Goal: Task Accomplishment & Management: Manage account settings

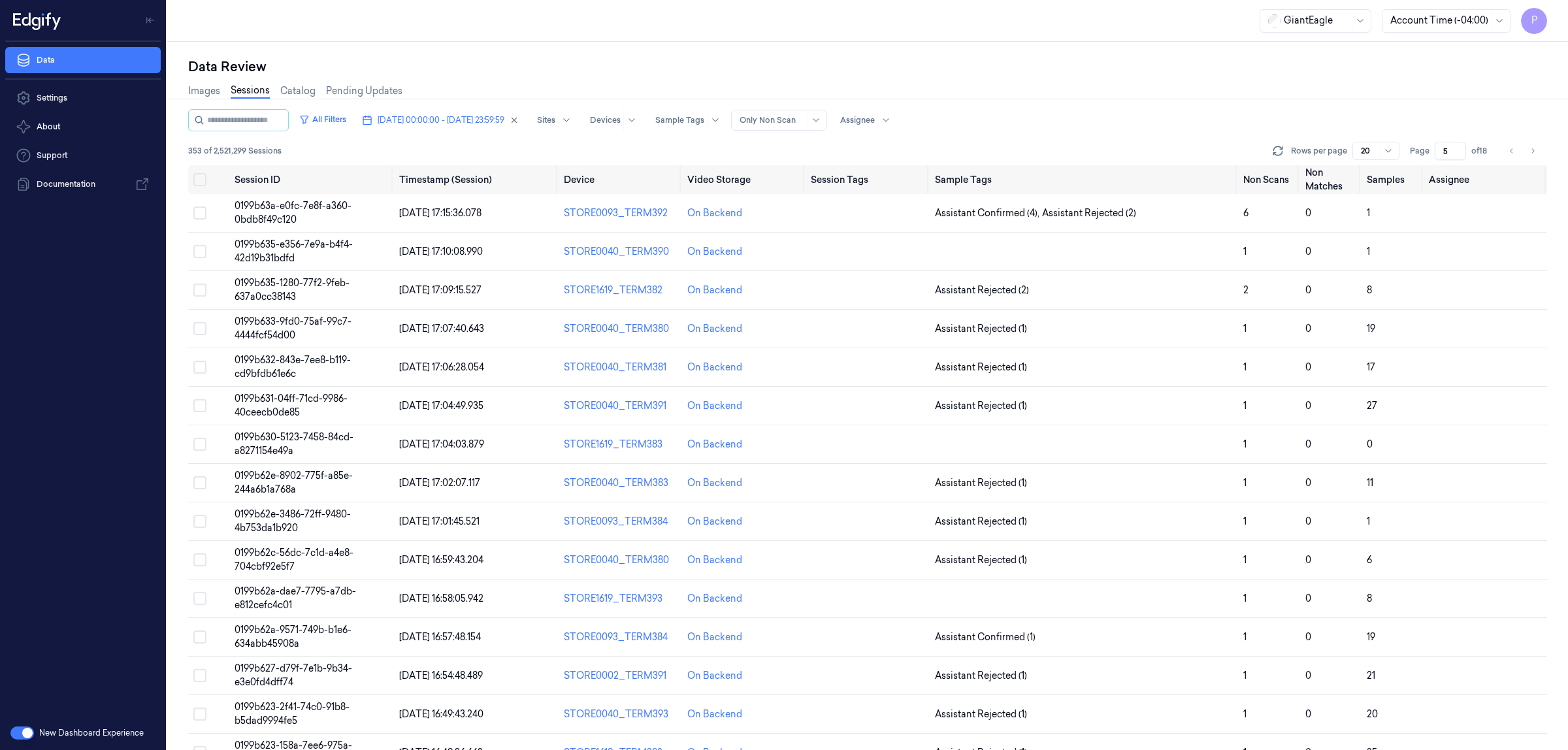
drag, startPoint x: 1451, startPoint y: 150, endPoint x: 1440, endPoint y: 152, distance: 11.2
click at [1440, 152] on input "5" at bounding box center [1451, 150] width 31 height 18
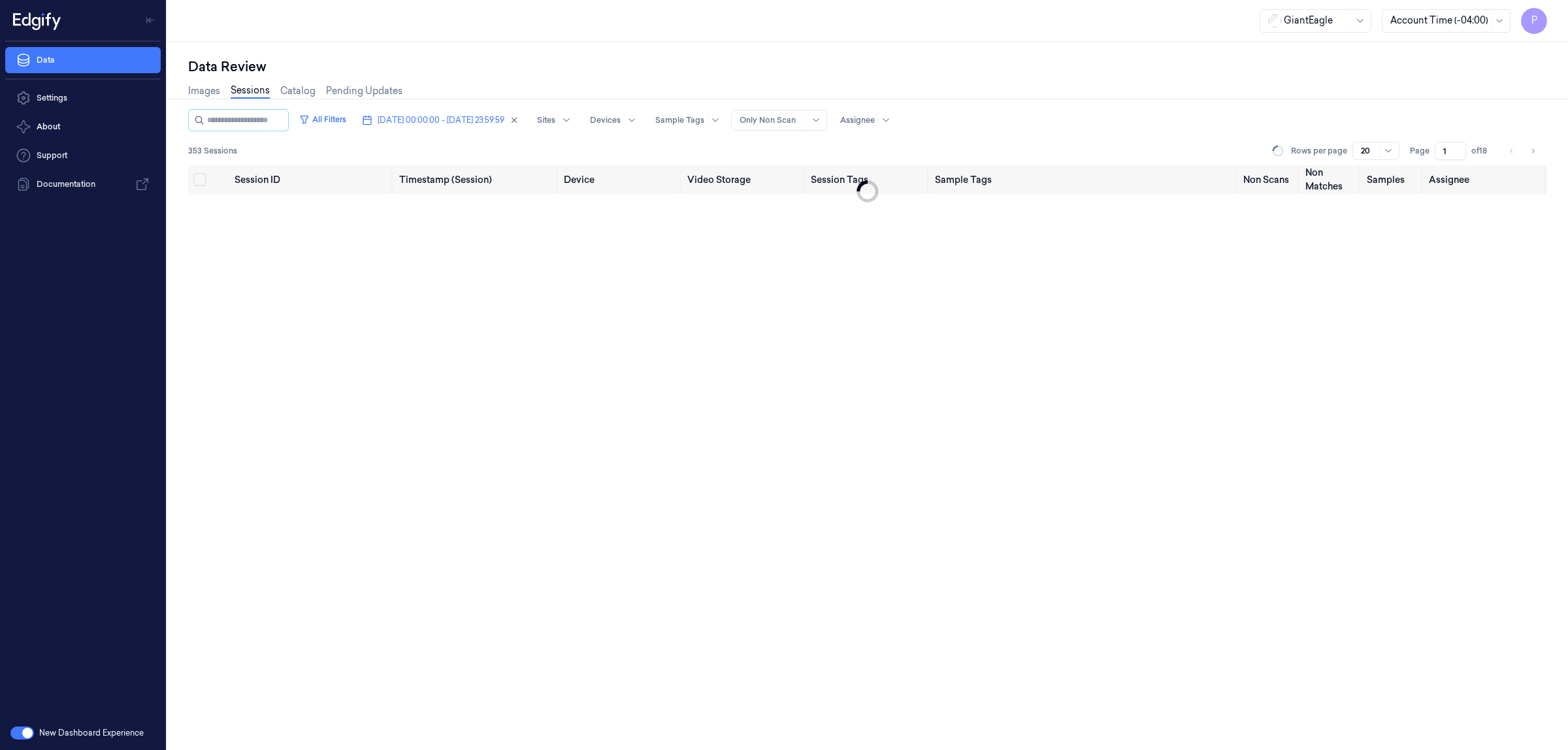
type input "1"
click at [1360, 101] on div "Images Sessions Catalog Pending Updates" at bounding box center [867, 92] width 1359 height 34
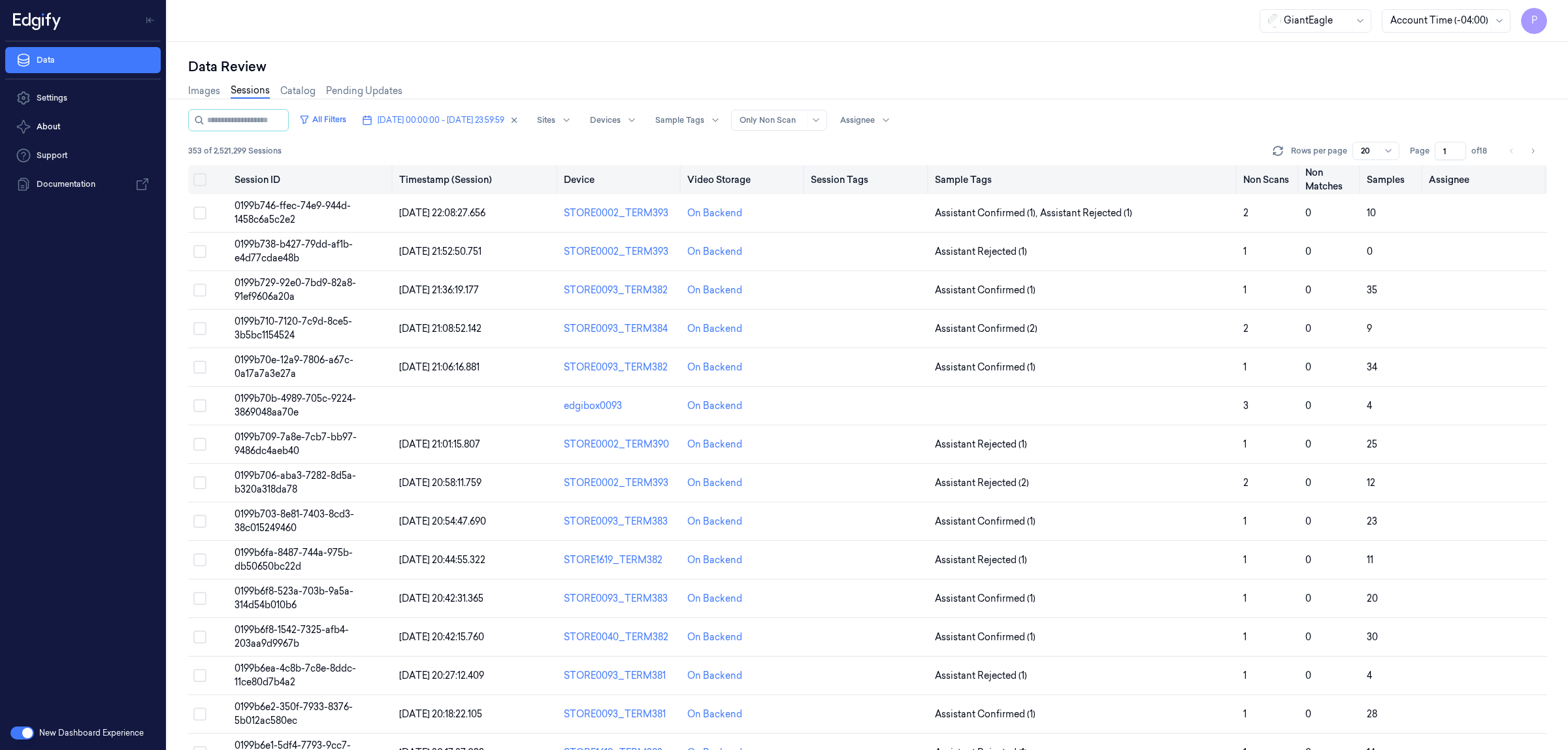
click at [197, 178] on button "Select all" at bounding box center [200, 179] width 13 height 13
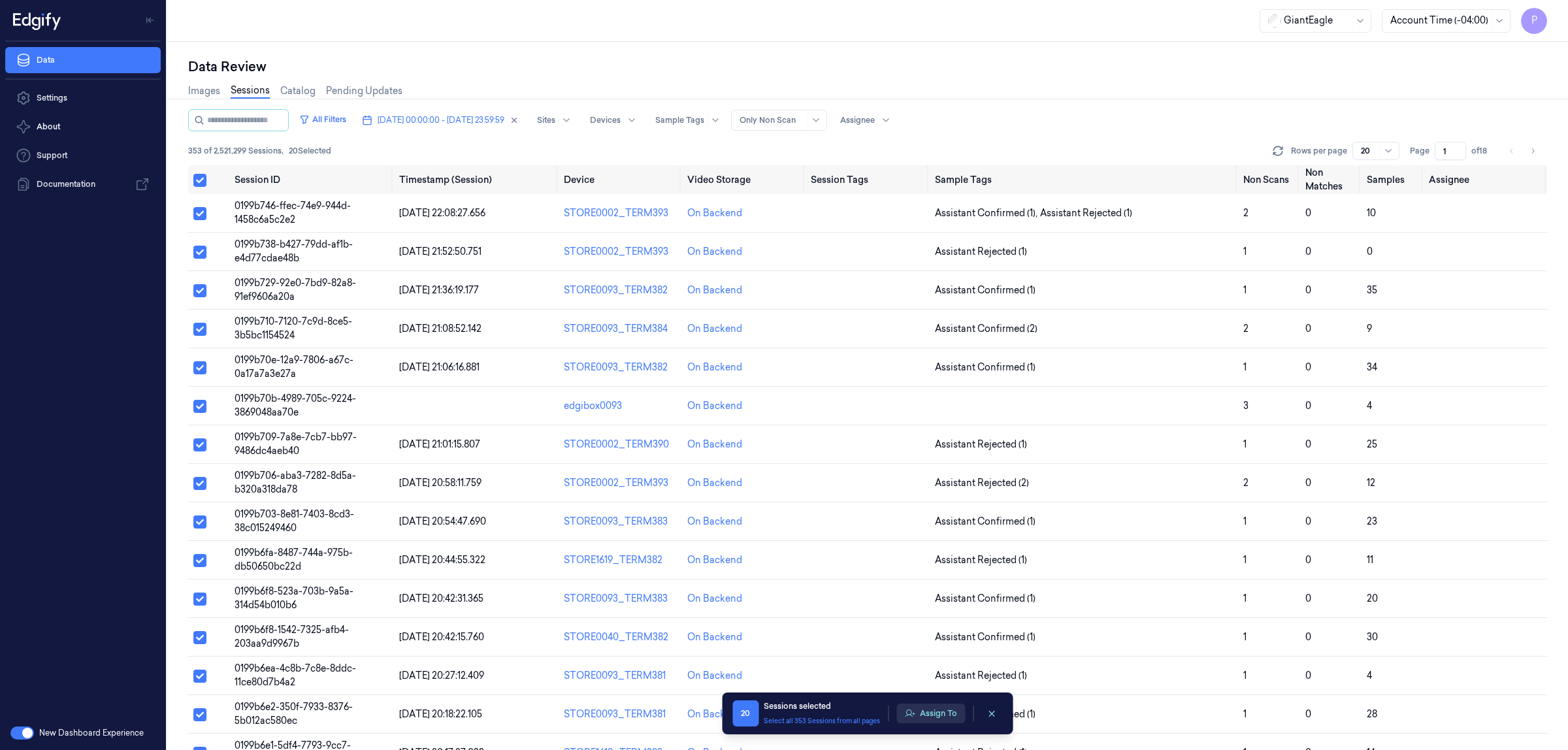
click at [915, 708] on icon "button" at bounding box center [909, 712] width 10 height 10
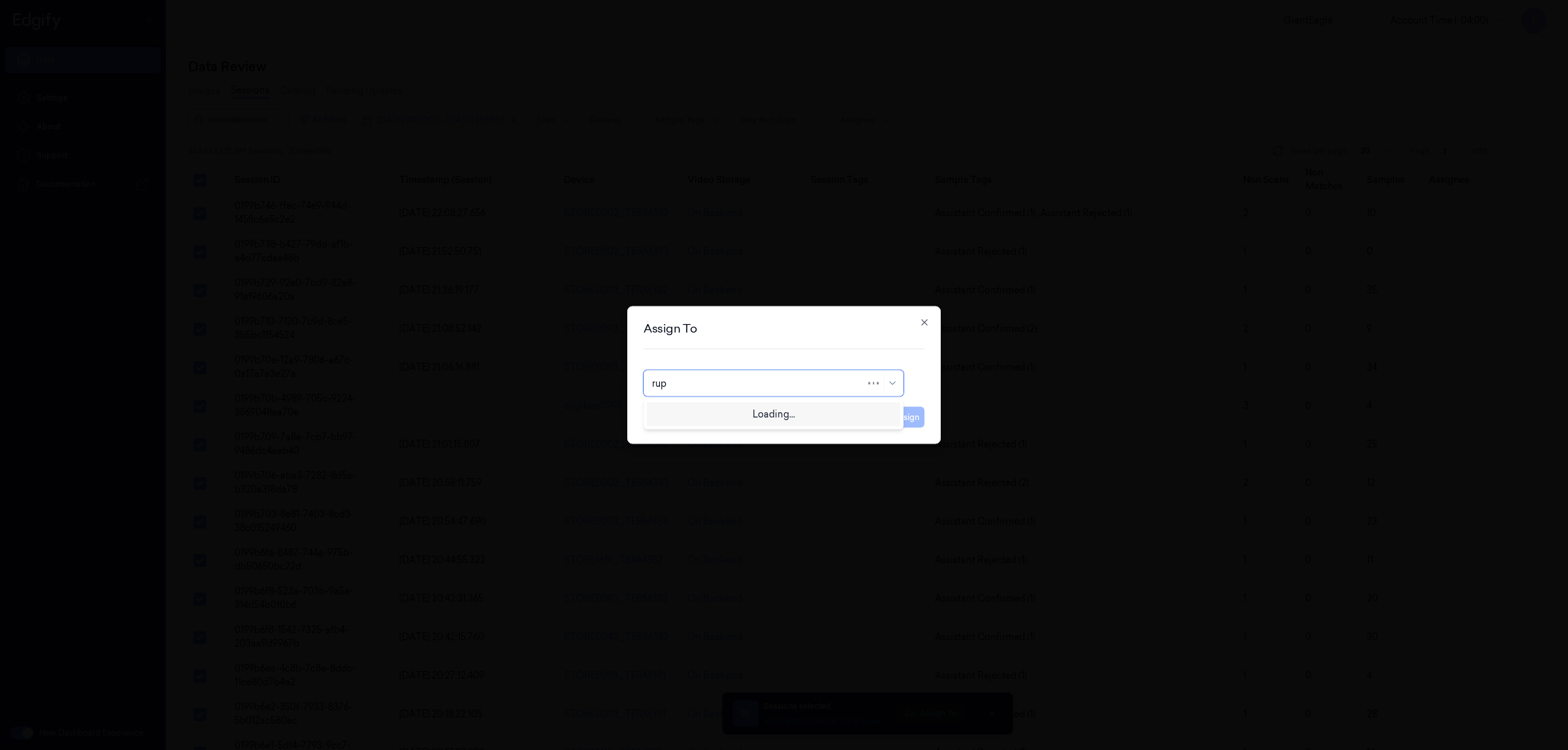
type input "rupa"
click at [795, 416] on div "rupa b" at bounding box center [774, 413] width 243 height 14
click at [910, 418] on button "Assign" at bounding box center [907, 417] width 36 height 21
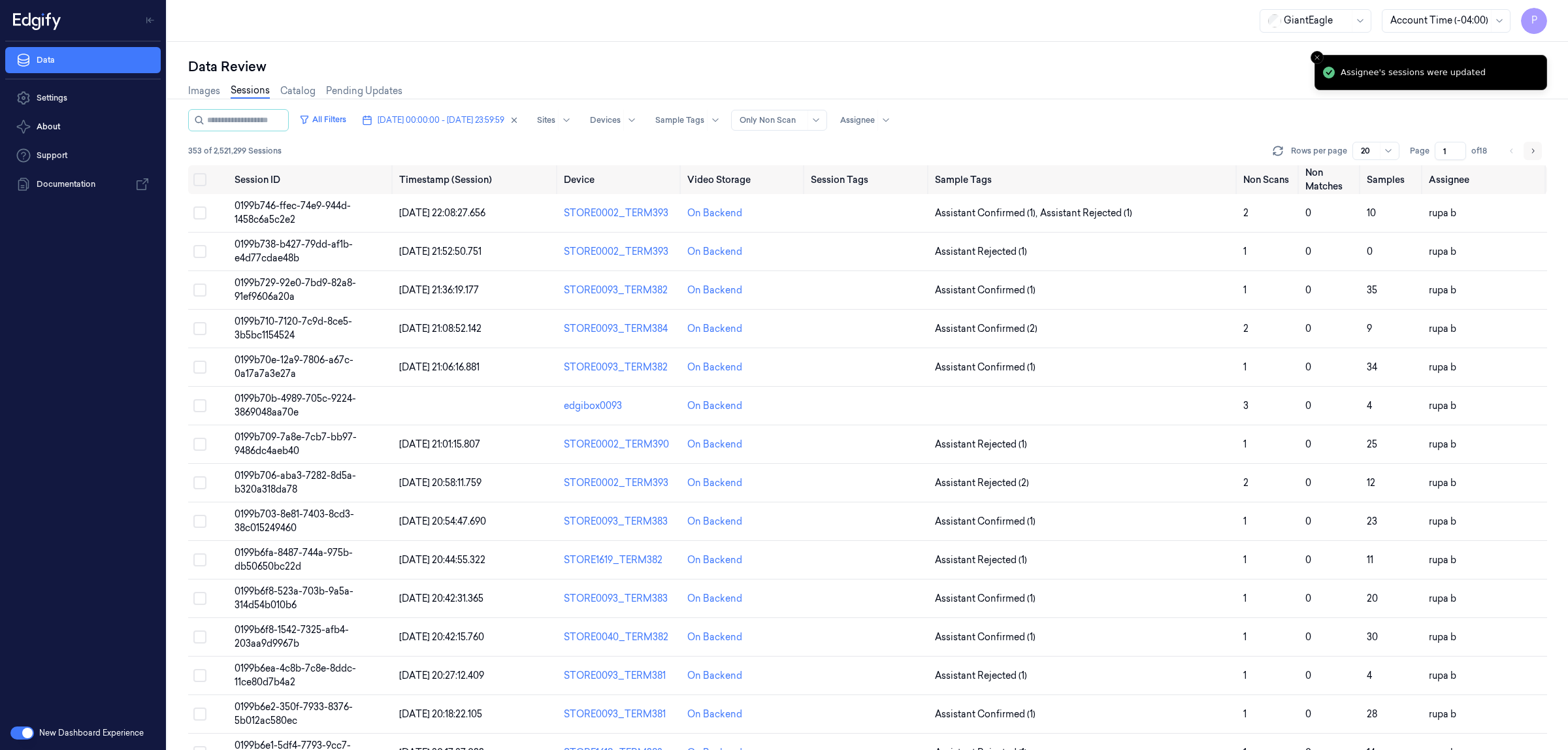
click at [1534, 146] on icon "Go to next page" at bounding box center [1533, 150] width 8 height 10
type input "2"
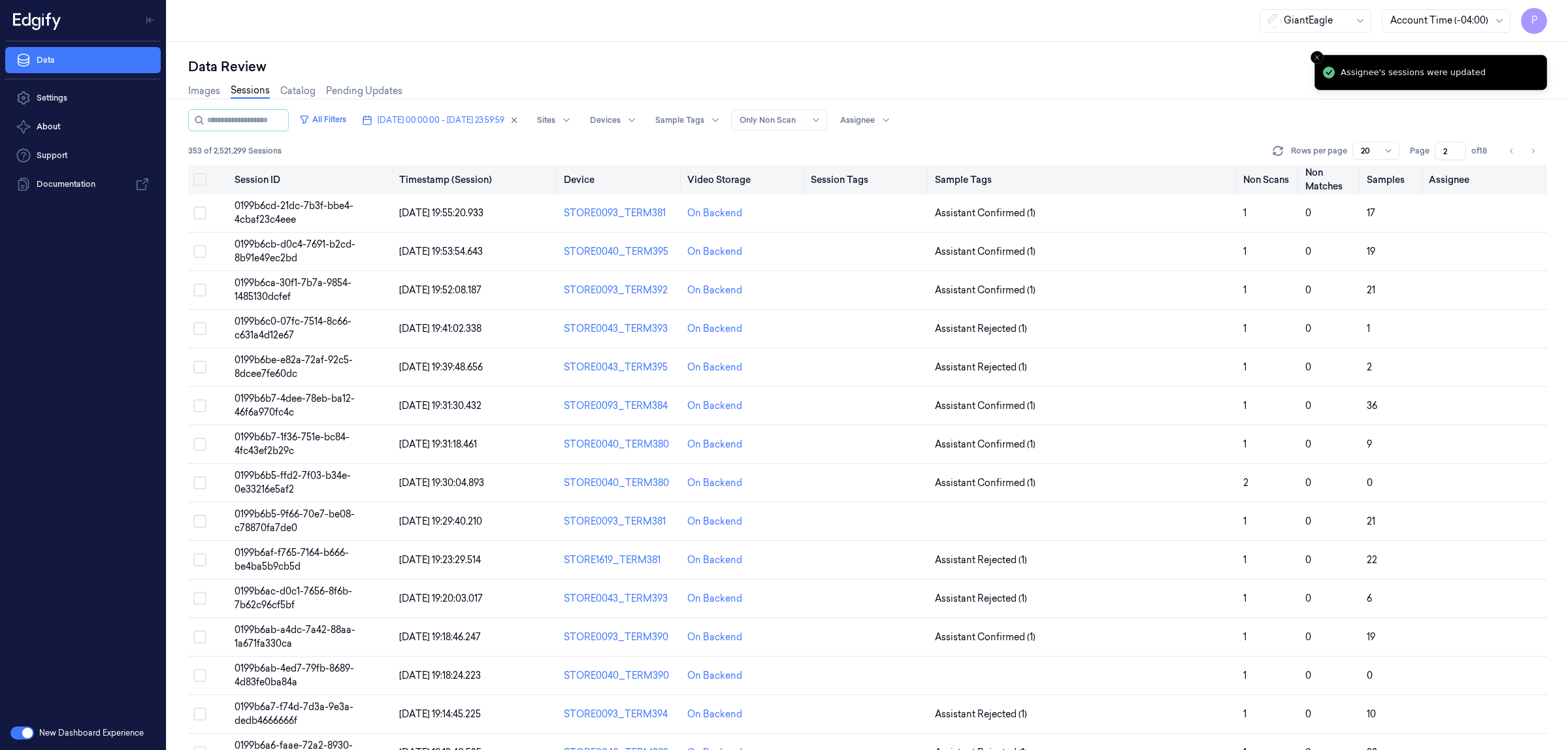
click at [198, 178] on button "Select all" at bounding box center [200, 179] width 13 height 13
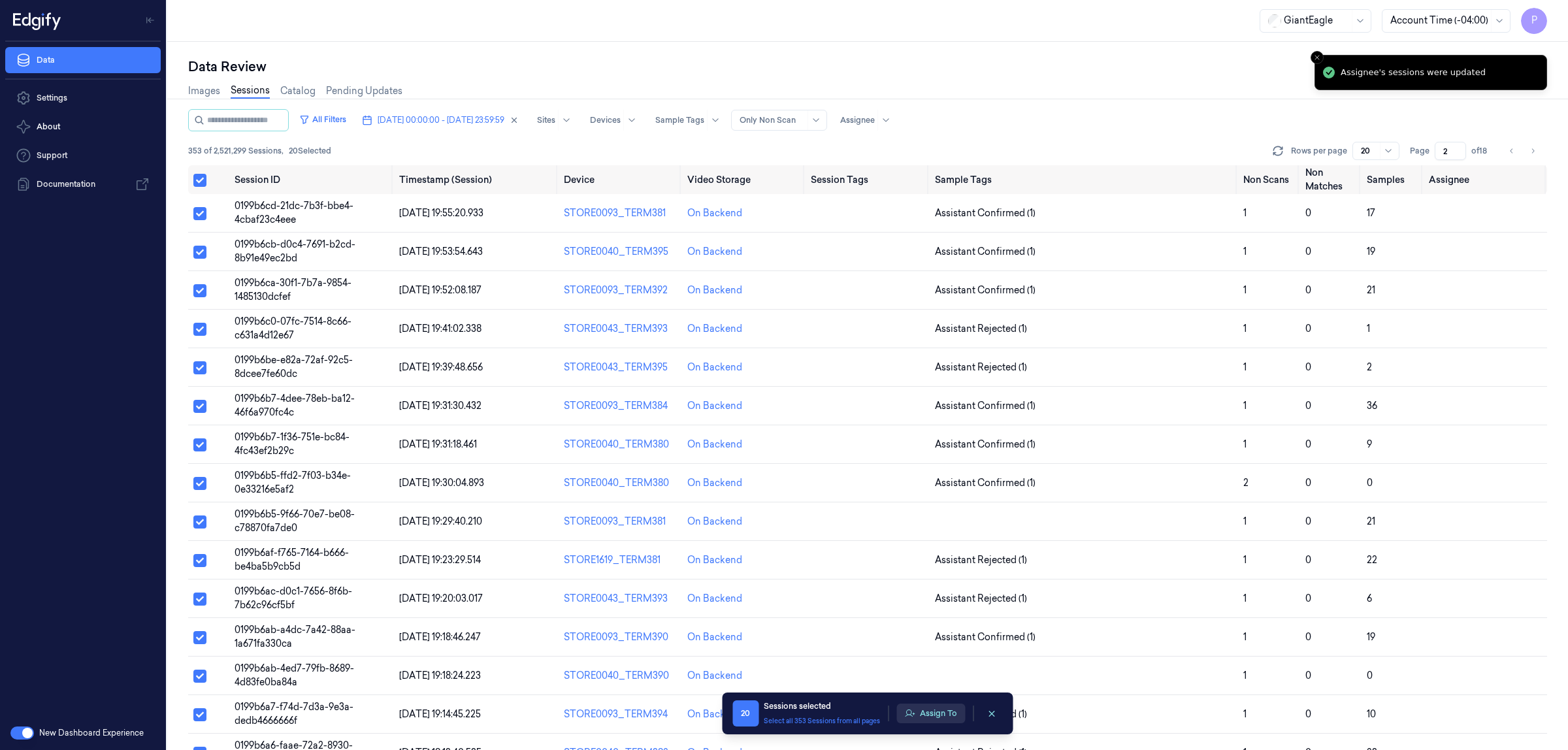
click at [929, 707] on button "Assign To" at bounding box center [931, 713] width 69 height 20
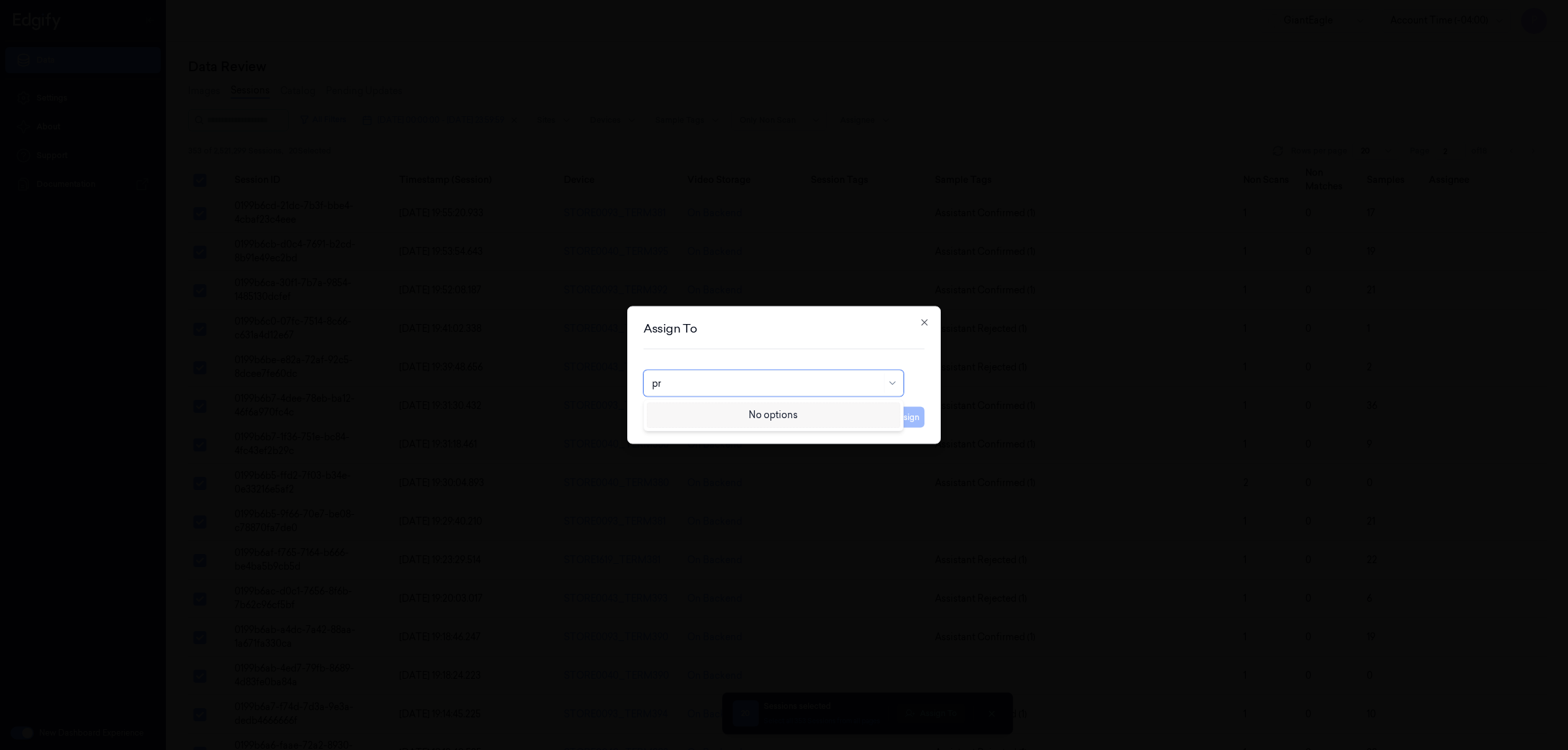
type input "p"
type input "ko"
click at [724, 412] on div "korisetty prem" at bounding box center [774, 413] width 243 height 14
click at [898, 413] on button "Assign" at bounding box center [907, 417] width 36 height 21
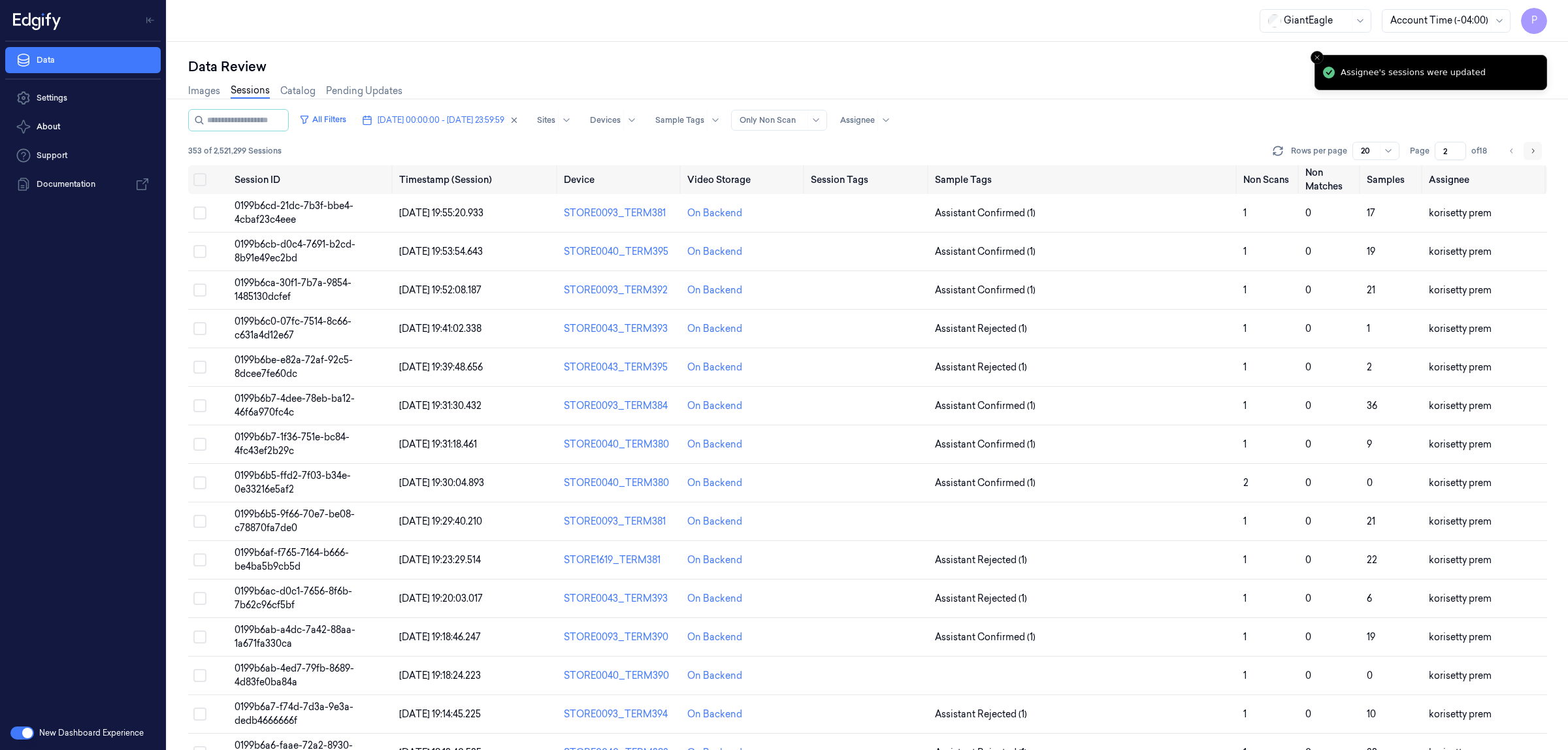
click at [1534, 147] on icon "Go to next page" at bounding box center [1533, 150] width 8 height 10
type input "3"
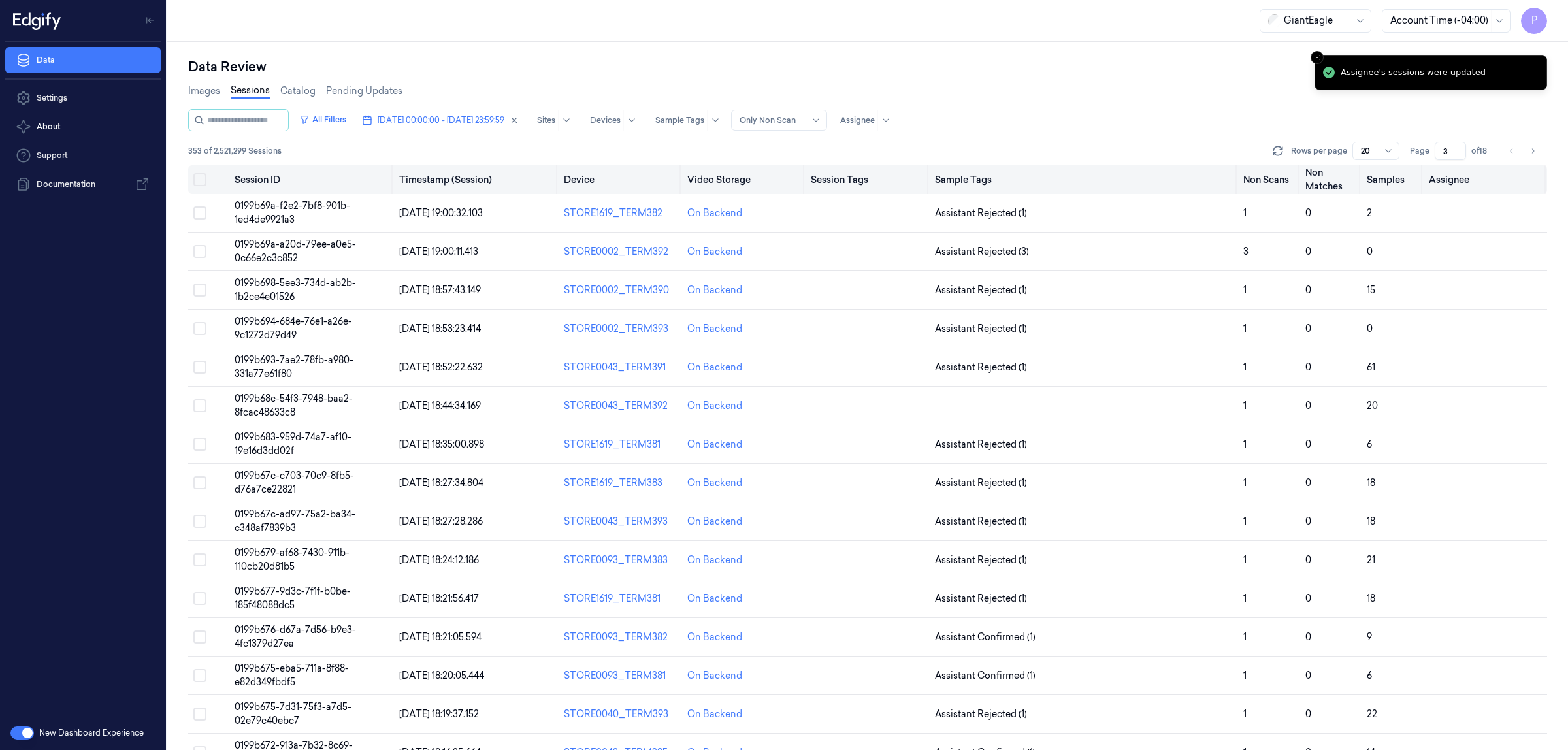
click at [203, 175] on button "Select all" at bounding box center [200, 179] width 13 height 13
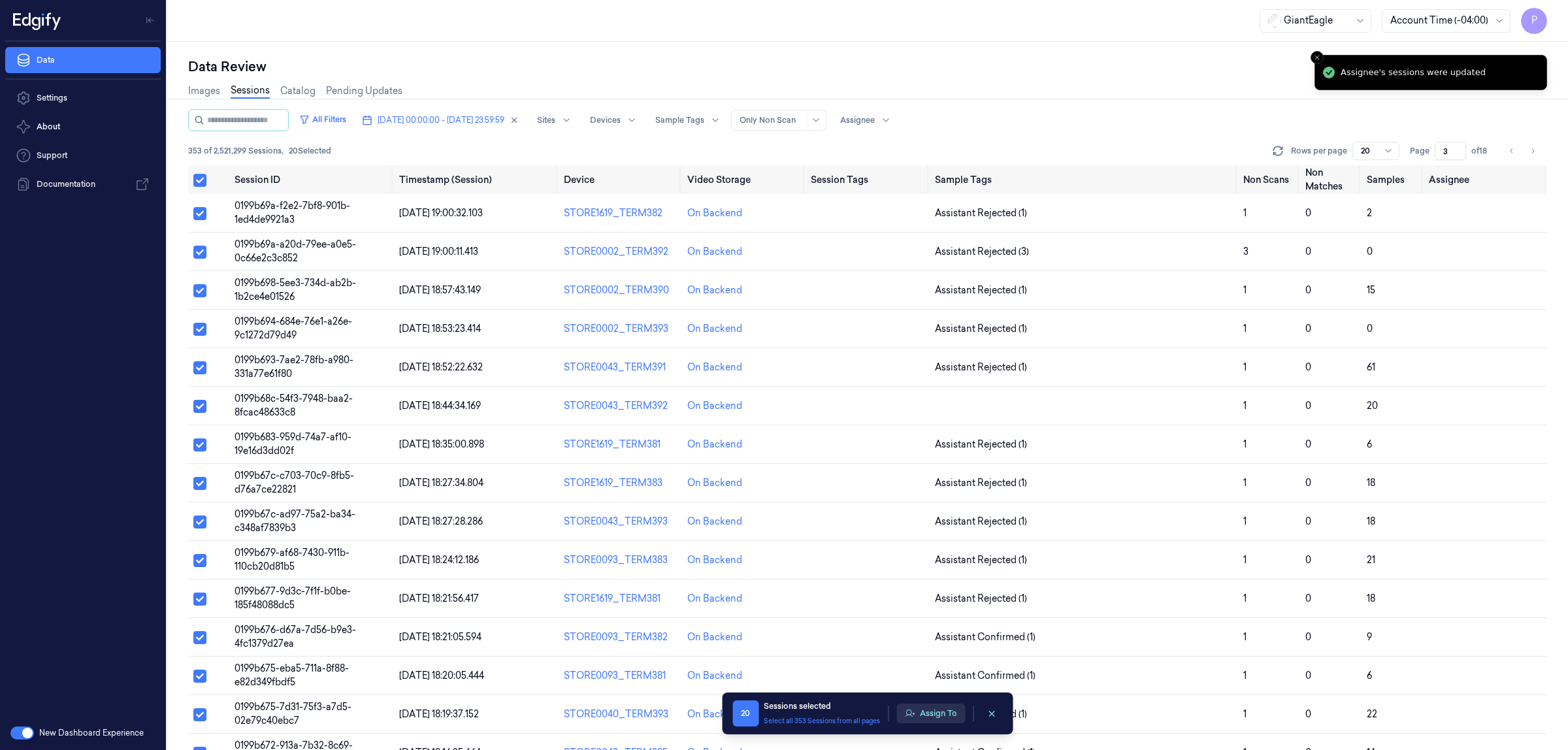
click at [934, 716] on button "Assign To" at bounding box center [931, 713] width 69 height 20
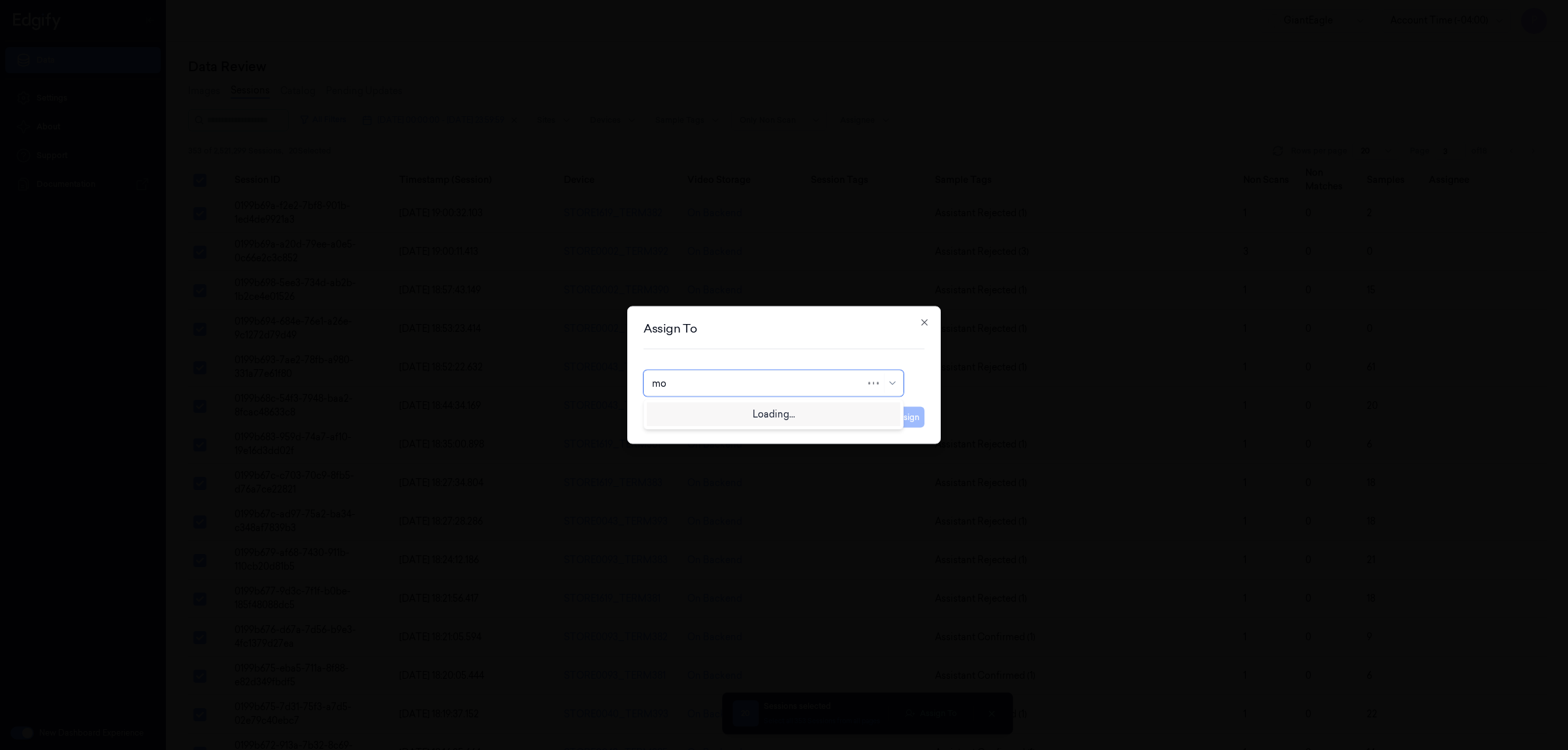
type input "moh"
click at [720, 422] on div "mohan kune" at bounding box center [774, 413] width 254 height 22
click at [905, 413] on button "Assign" at bounding box center [907, 417] width 36 height 21
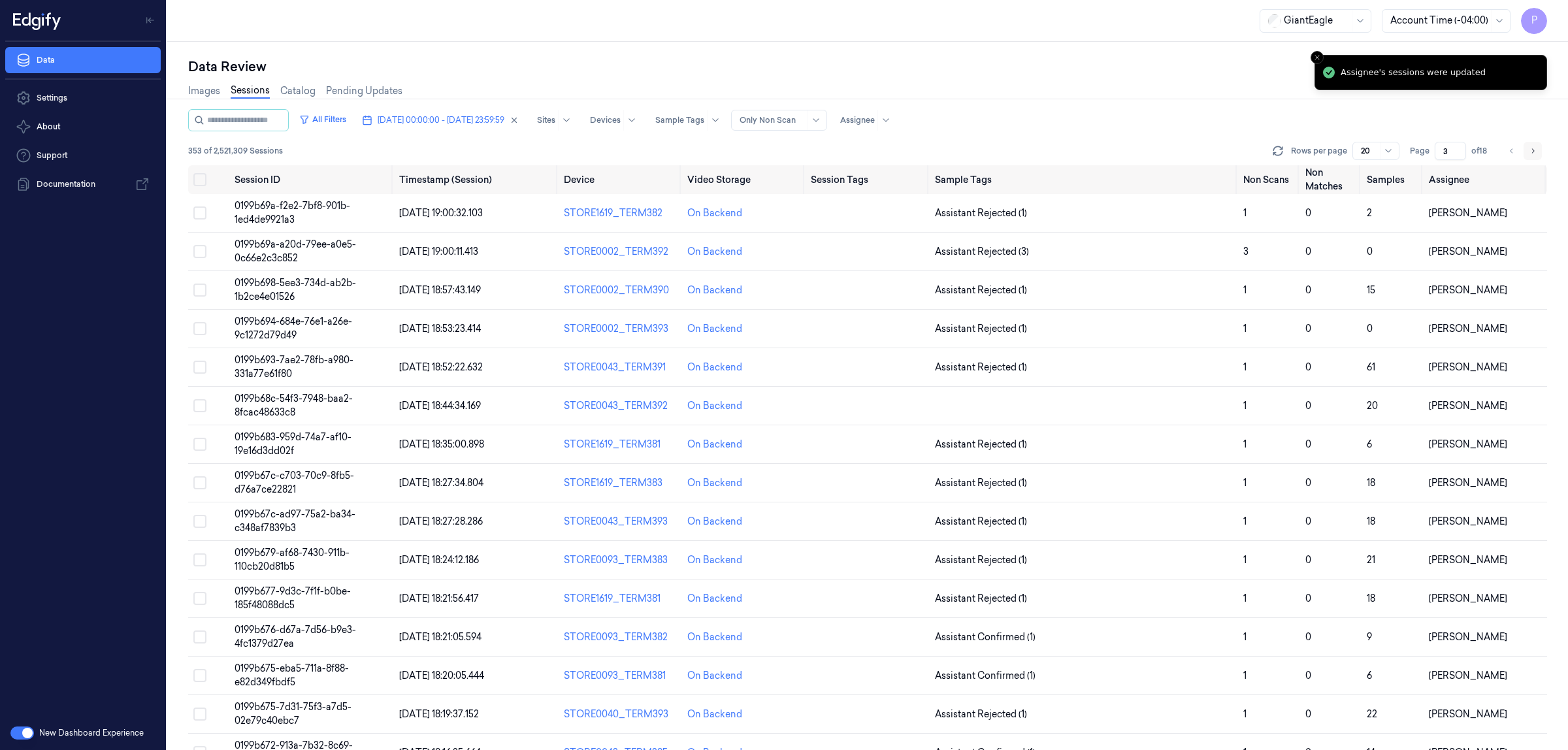
click at [1532, 152] on icon "Go to next page" at bounding box center [1533, 150] width 2 height 5
type input "4"
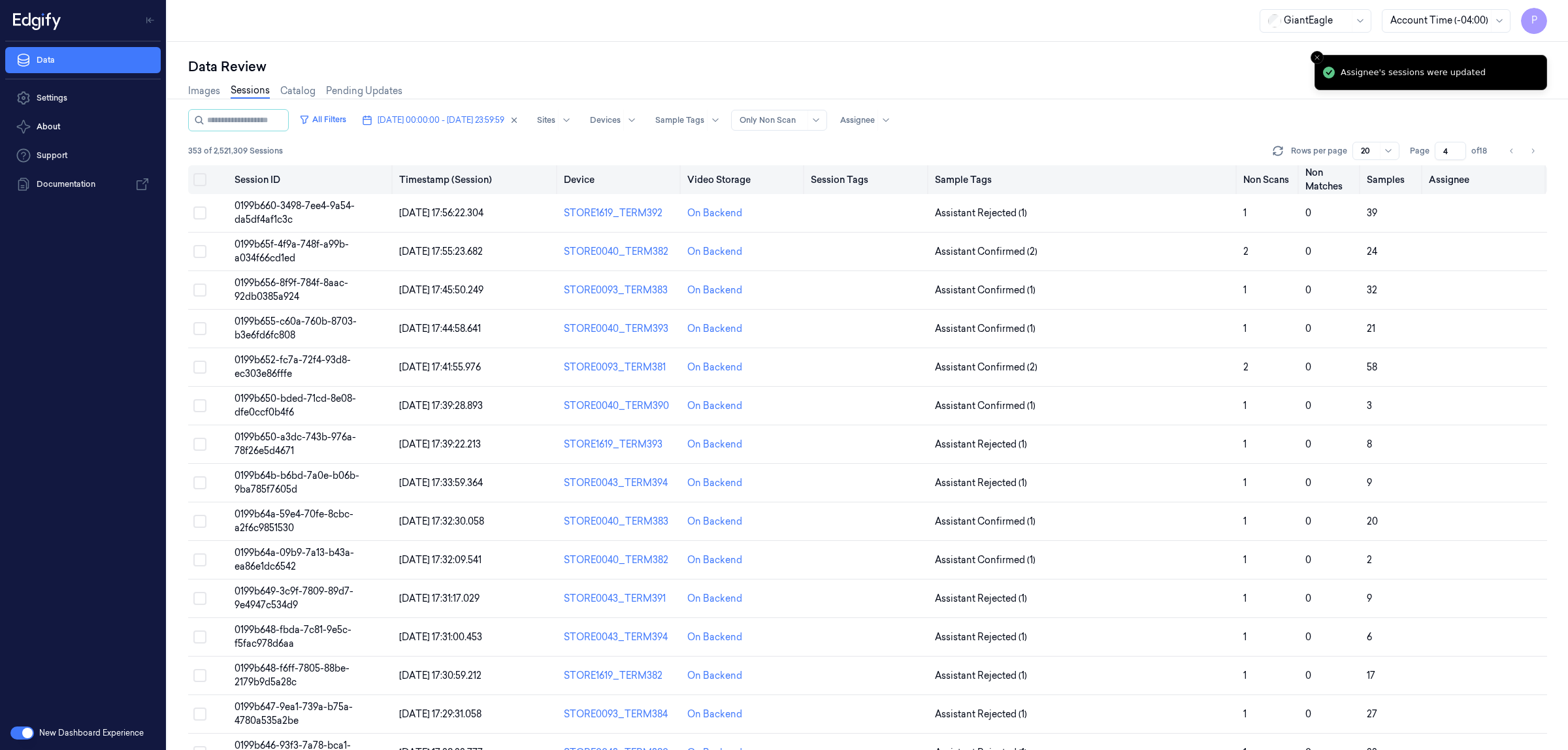
click at [197, 179] on button "Select all" at bounding box center [200, 179] width 13 height 13
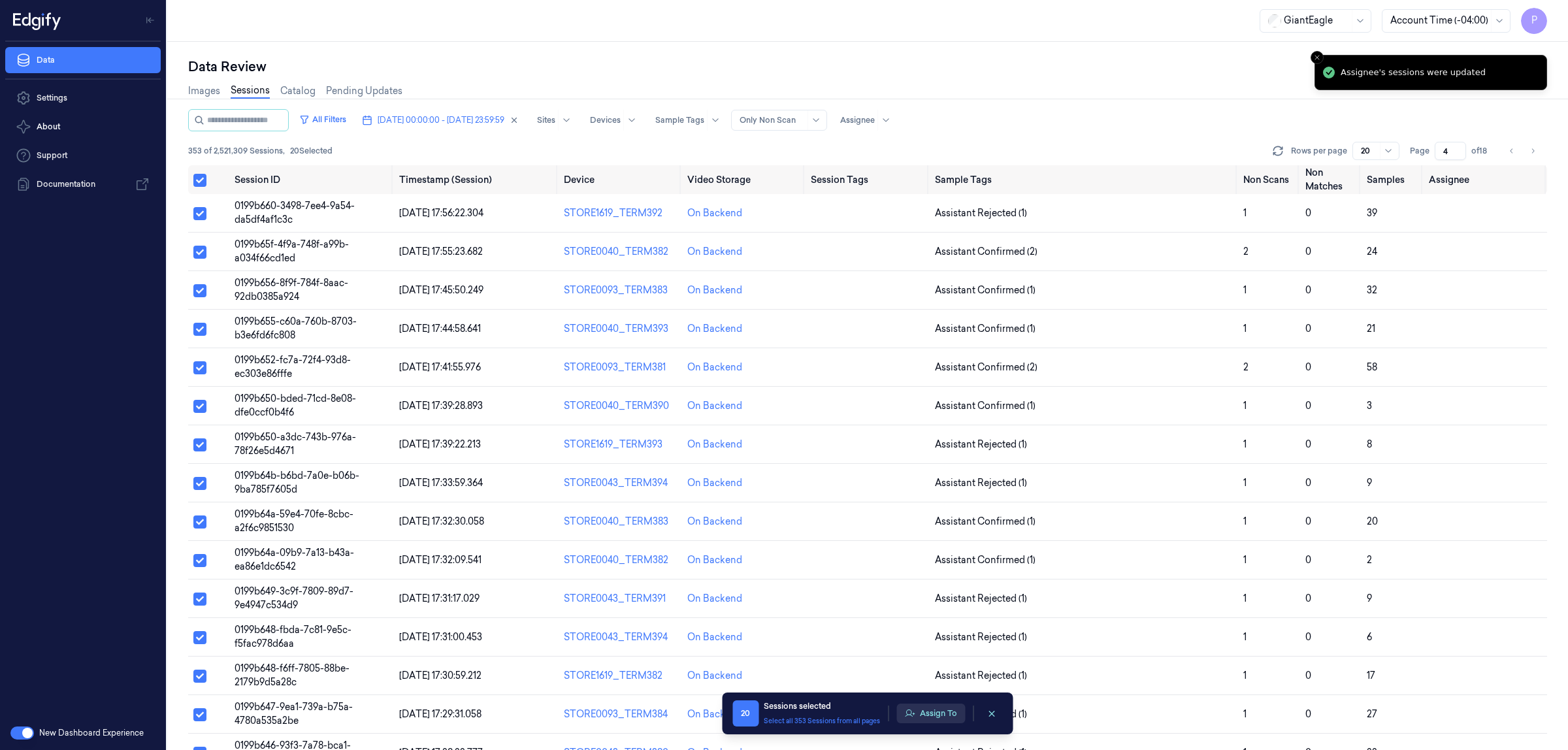
click at [938, 716] on button "Assign To" at bounding box center [931, 713] width 69 height 20
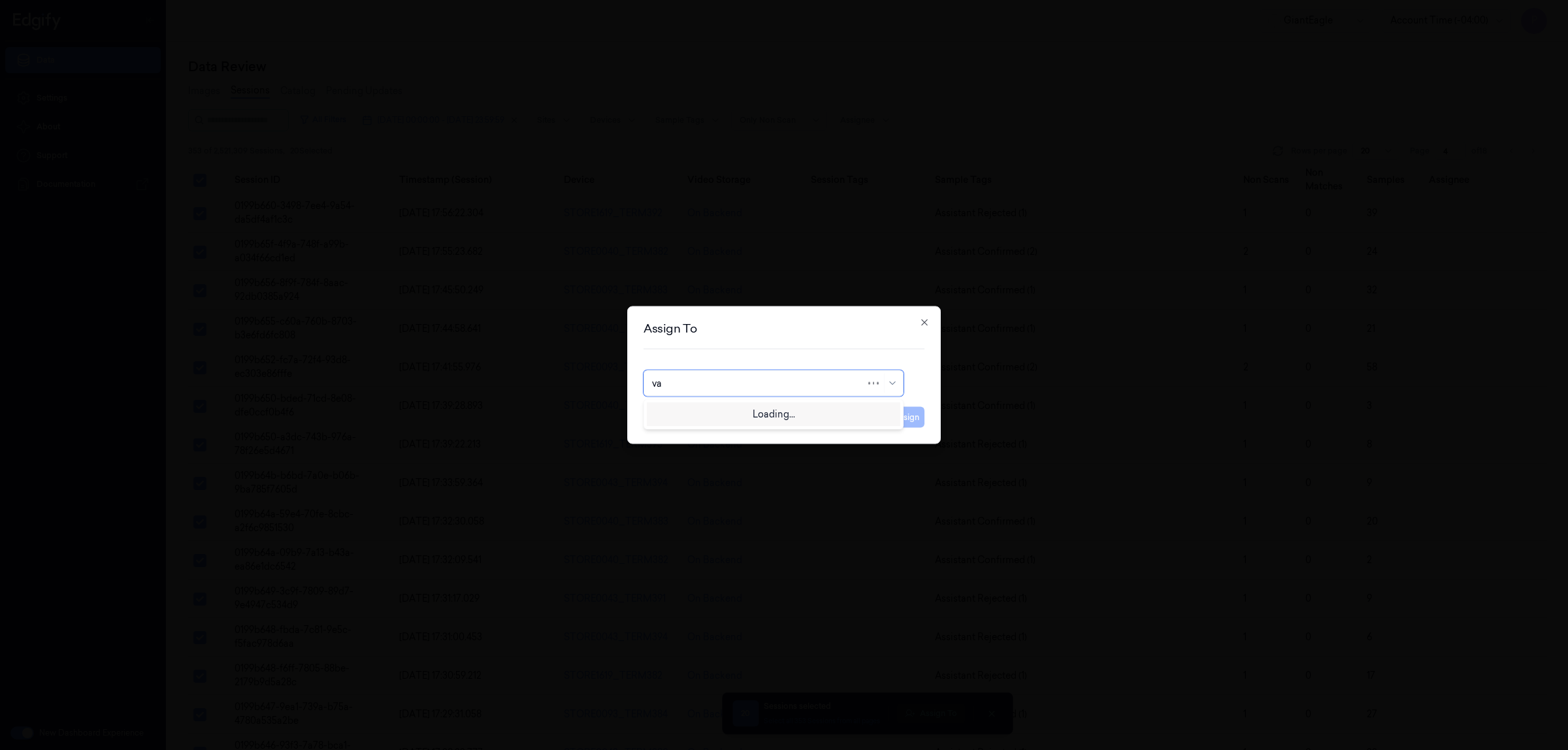
type input "var"
click at [707, 439] on div "varsha g" at bounding box center [774, 434] width 243 height 14
click at [909, 418] on button "Assign" at bounding box center [907, 417] width 36 height 21
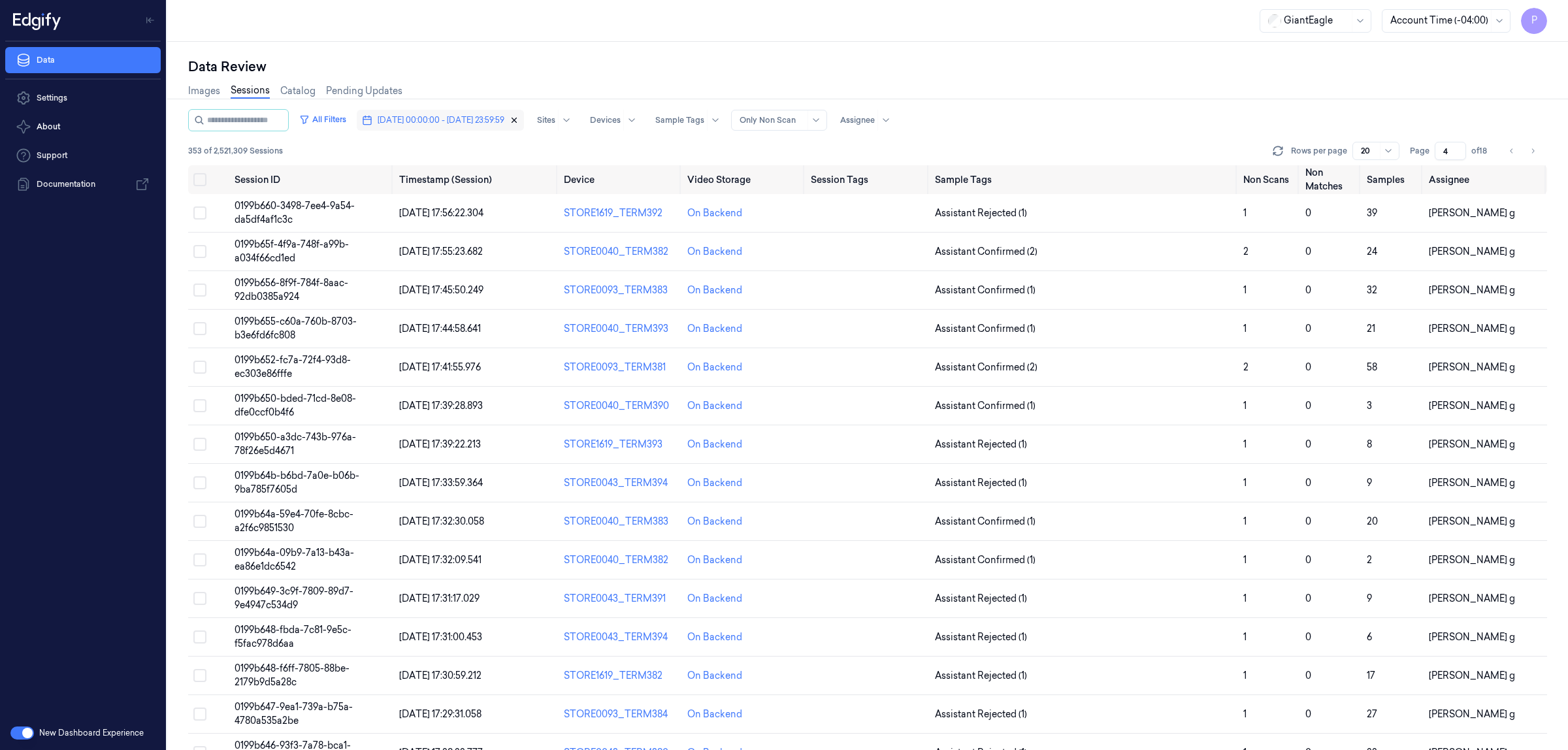
click at [518, 118] on icon "button" at bounding box center [515, 121] width 9 height 9
type input "1"
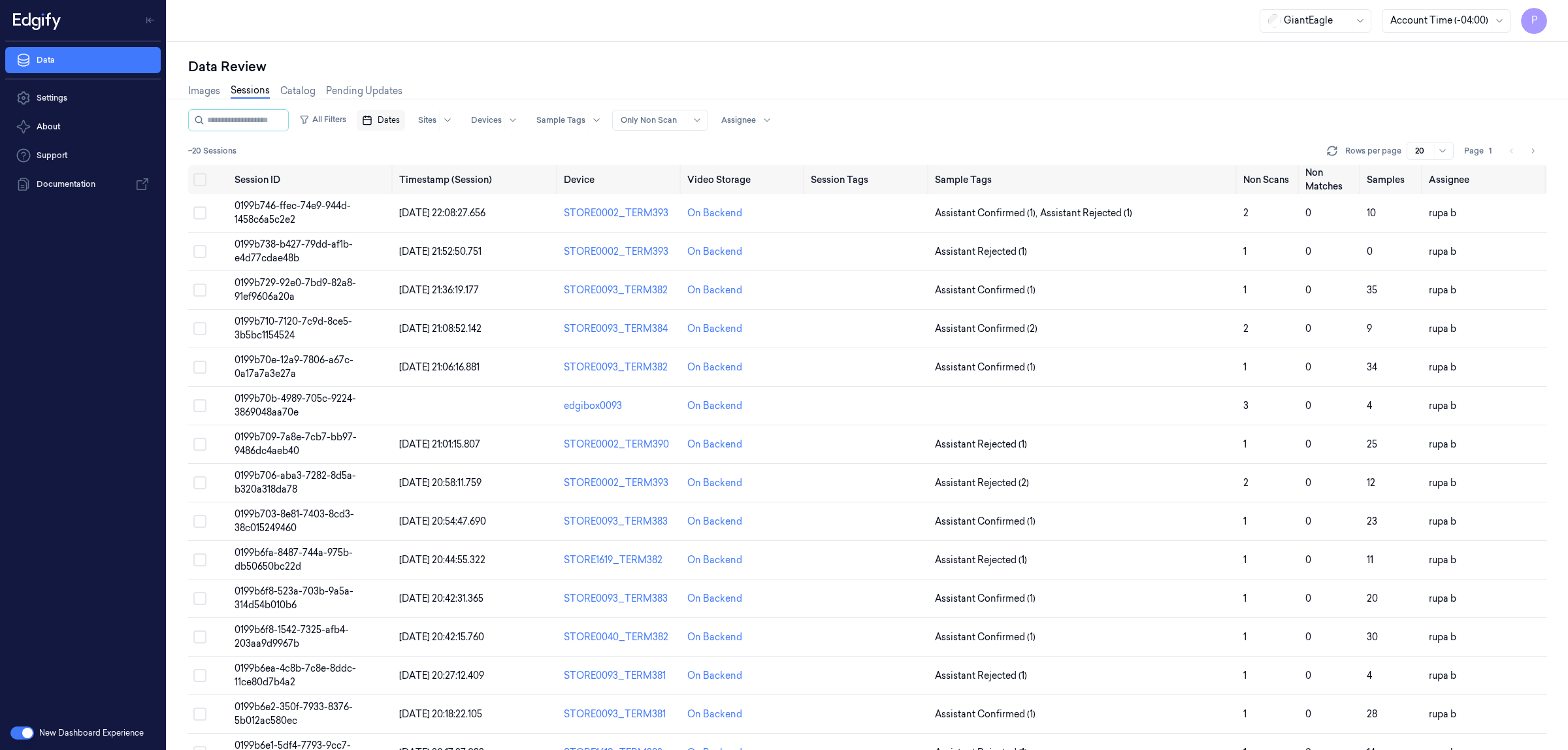
click at [394, 121] on span "Dates" at bounding box center [388, 120] width 22 height 12
click at [515, 201] on button "4" at bounding box center [514, 199] width 21 height 21
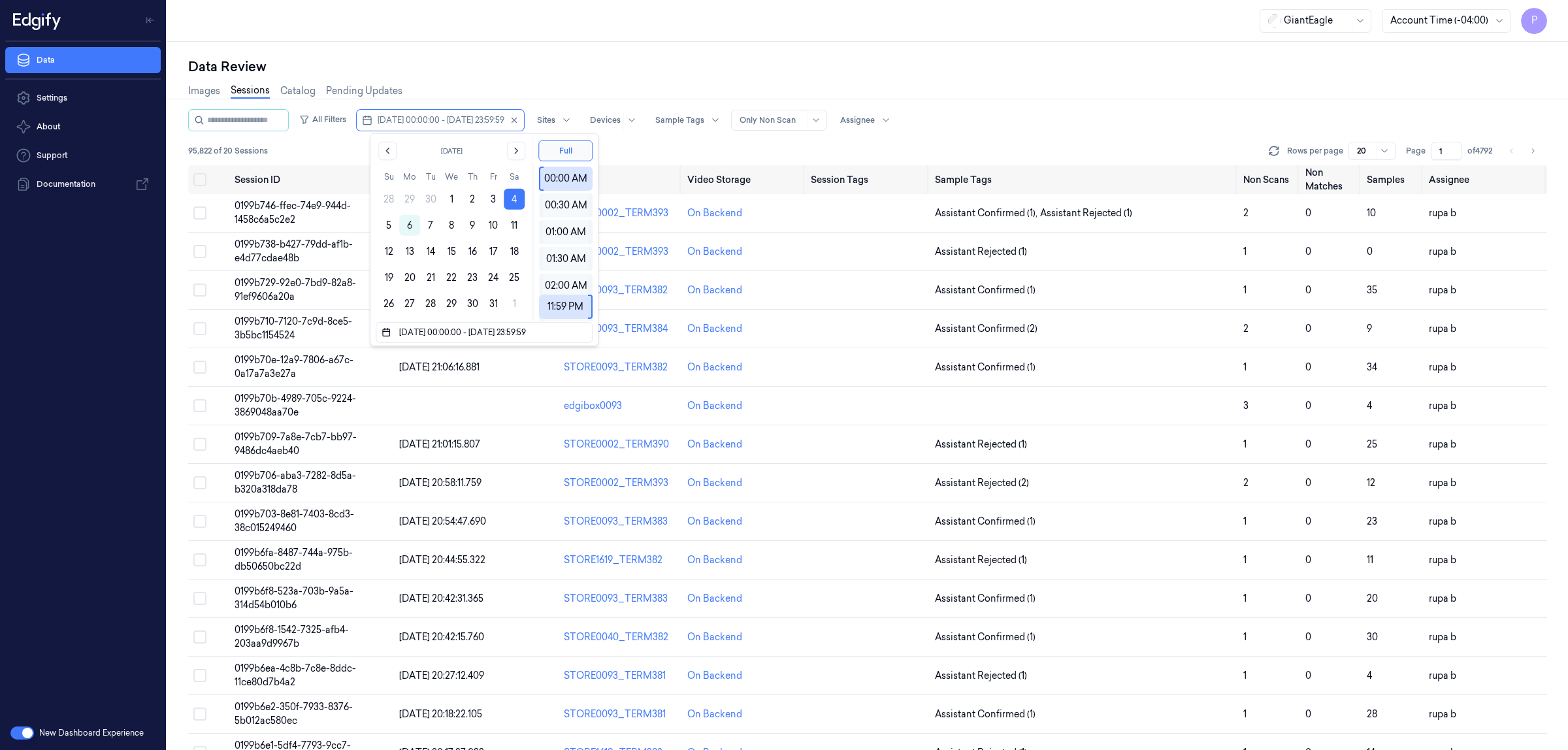
click at [616, 26] on div "GiantEagle Account Time (-04:00) P" at bounding box center [868, 20] width 1401 height 41
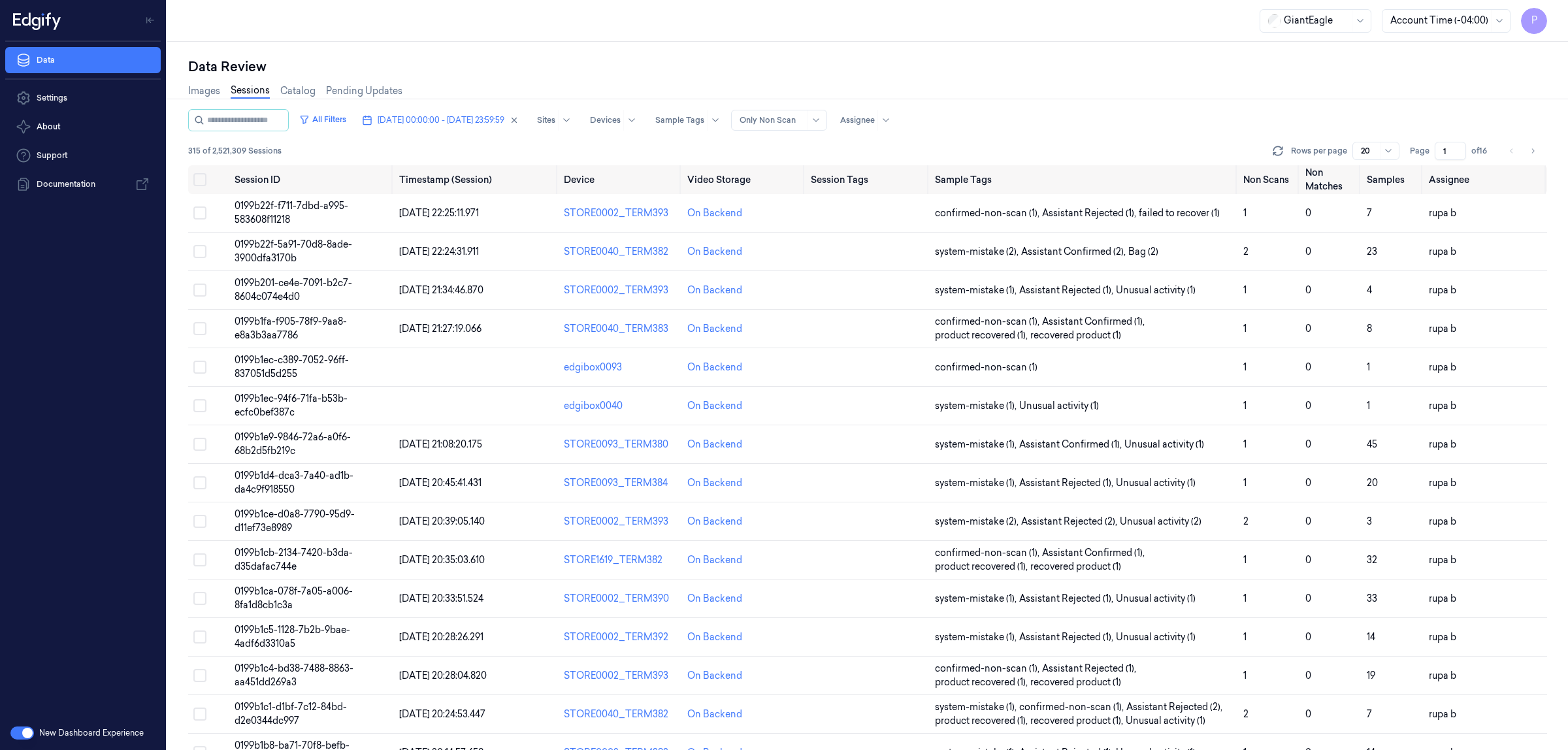
click at [1446, 149] on input "1" at bounding box center [1451, 150] width 31 height 18
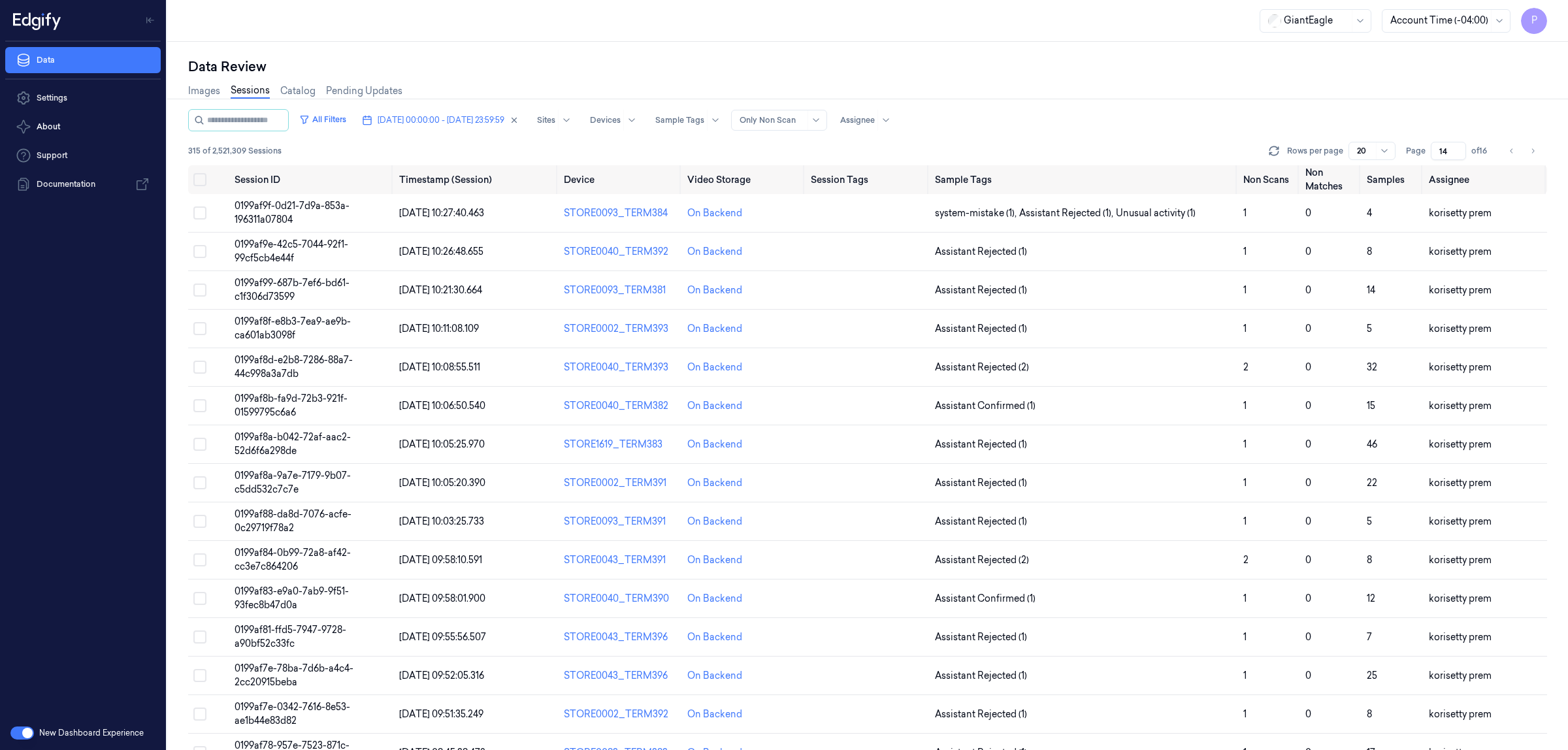
click at [1113, 115] on div "All Filters 04/10/2025 00:00:00 - 04/10/2025 23:59:59 Sites Devices Sample Tags…" at bounding box center [867, 120] width 1359 height 22
click at [1113, 73] on div "Data Review" at bounding box center [867, 66] width 1359 height 18
click at [518, 121] on icon "button" at bounding box center [515, 121] width 9 height 9
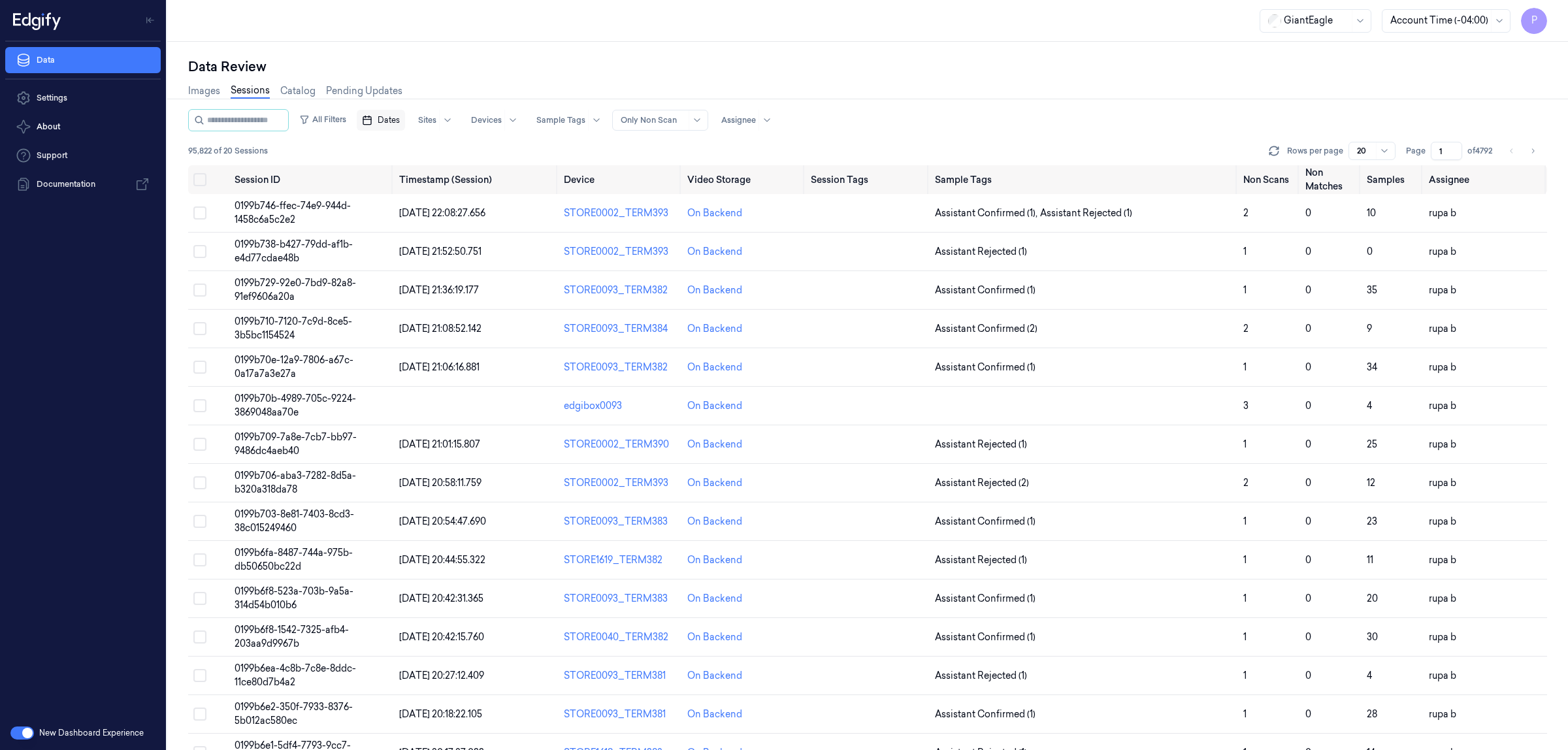
click at [400, 122] on span "Dates" at bounding box center [388, 120] width 22 height 12
click at [378, 223] on button "5" at bounding box center [388, 225] width 21 height 21
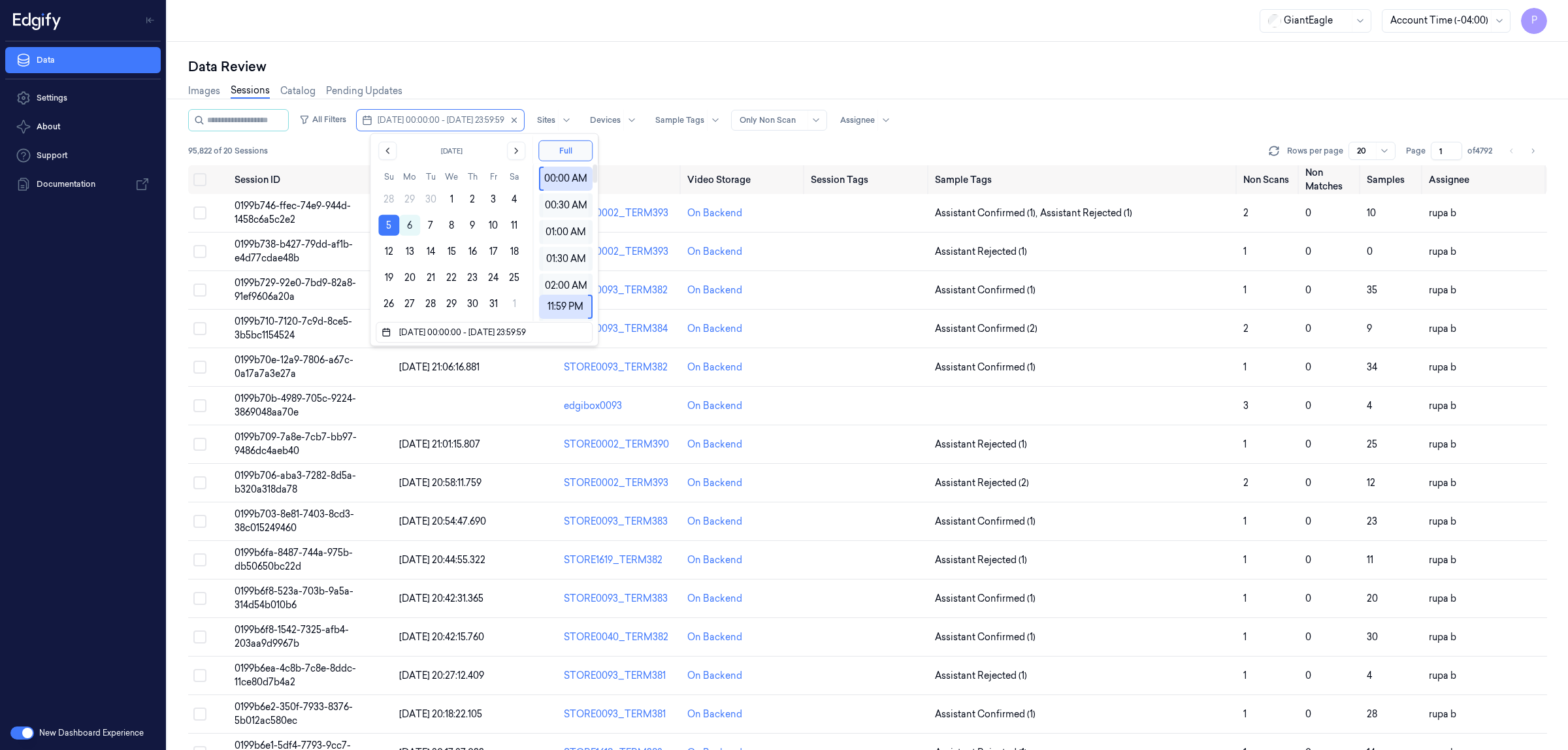
click at [1053, 76] on div "Images Sessions Catalog Pending Updates" at bounding box center [867, 92] width 1359 height 34
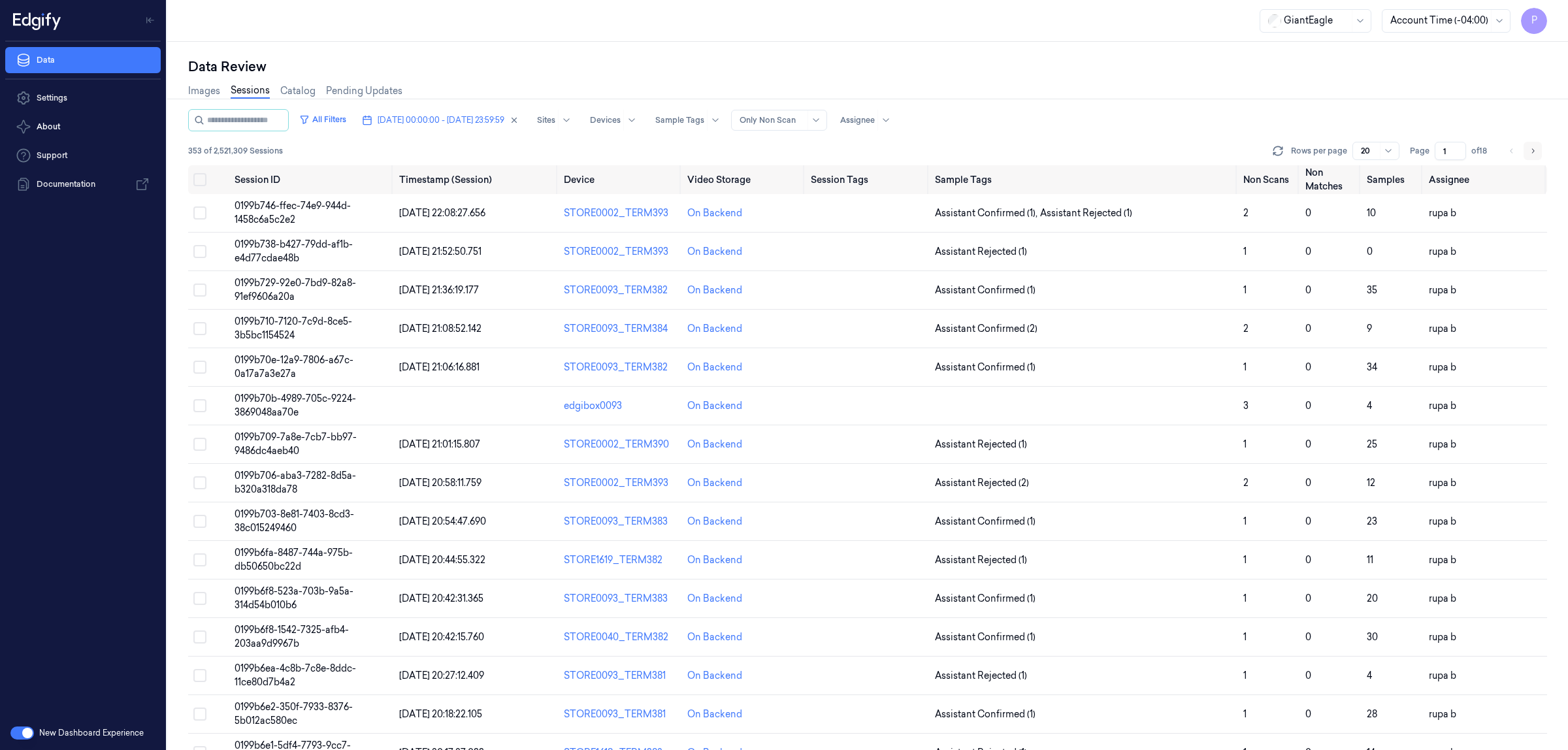
click at [1532, 150] on icon "Go to next page" at bounding box center [1533, 150] width 8 height 10
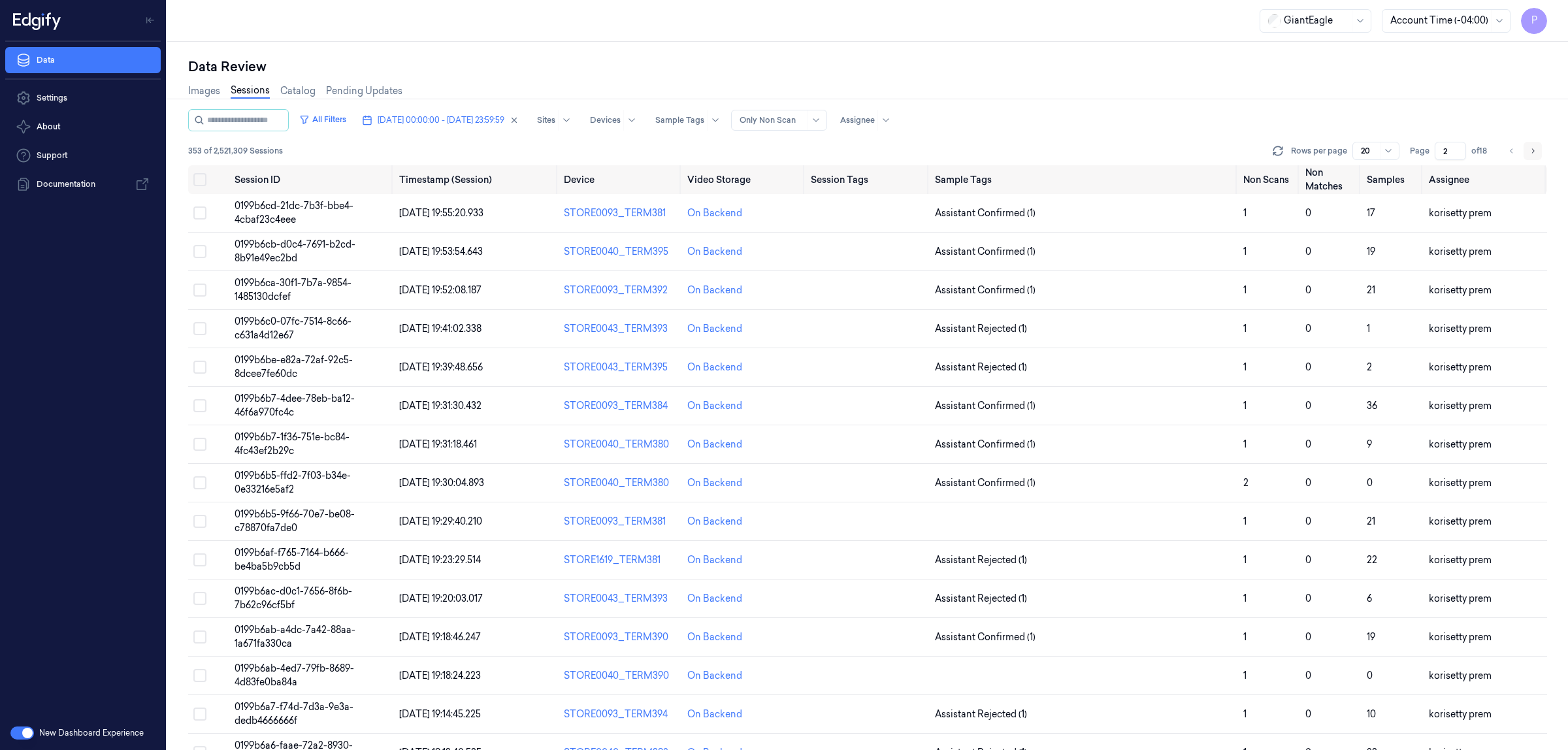
click at [1532, 150] on icon "Go to next page" at bounding box center [1533, 150] width 8 height 10
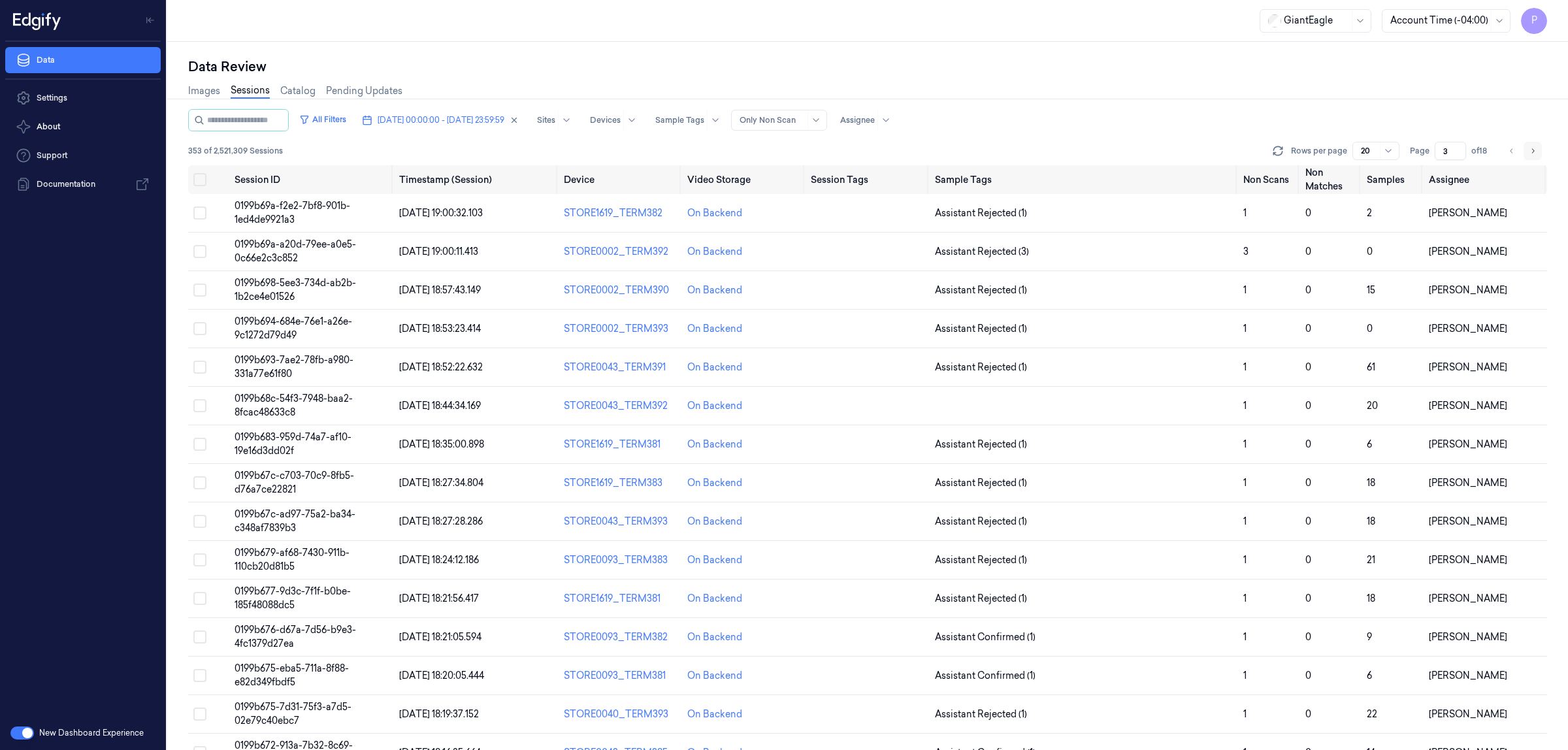
click at [1532, 150] on icon "Go to next page" at bounding box center [1533, 150] width 8 height 10
click at [1528, 149] on button "Go to next page" at bounding box center [1533, 150] width 18 height 18
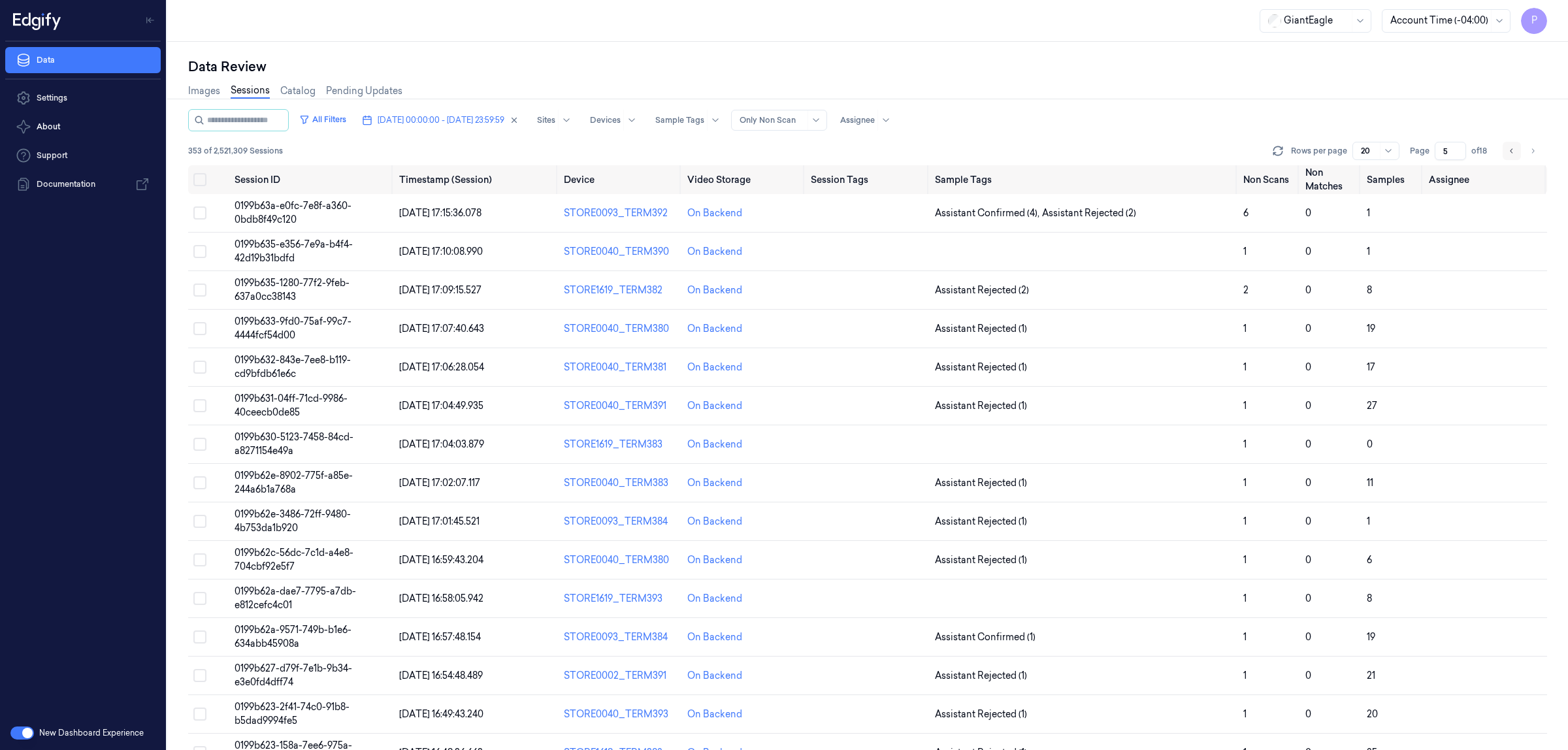
click at [1514, 150] on icon "Go to previous page" at bounding box center [1512, 150] width 8 height 10
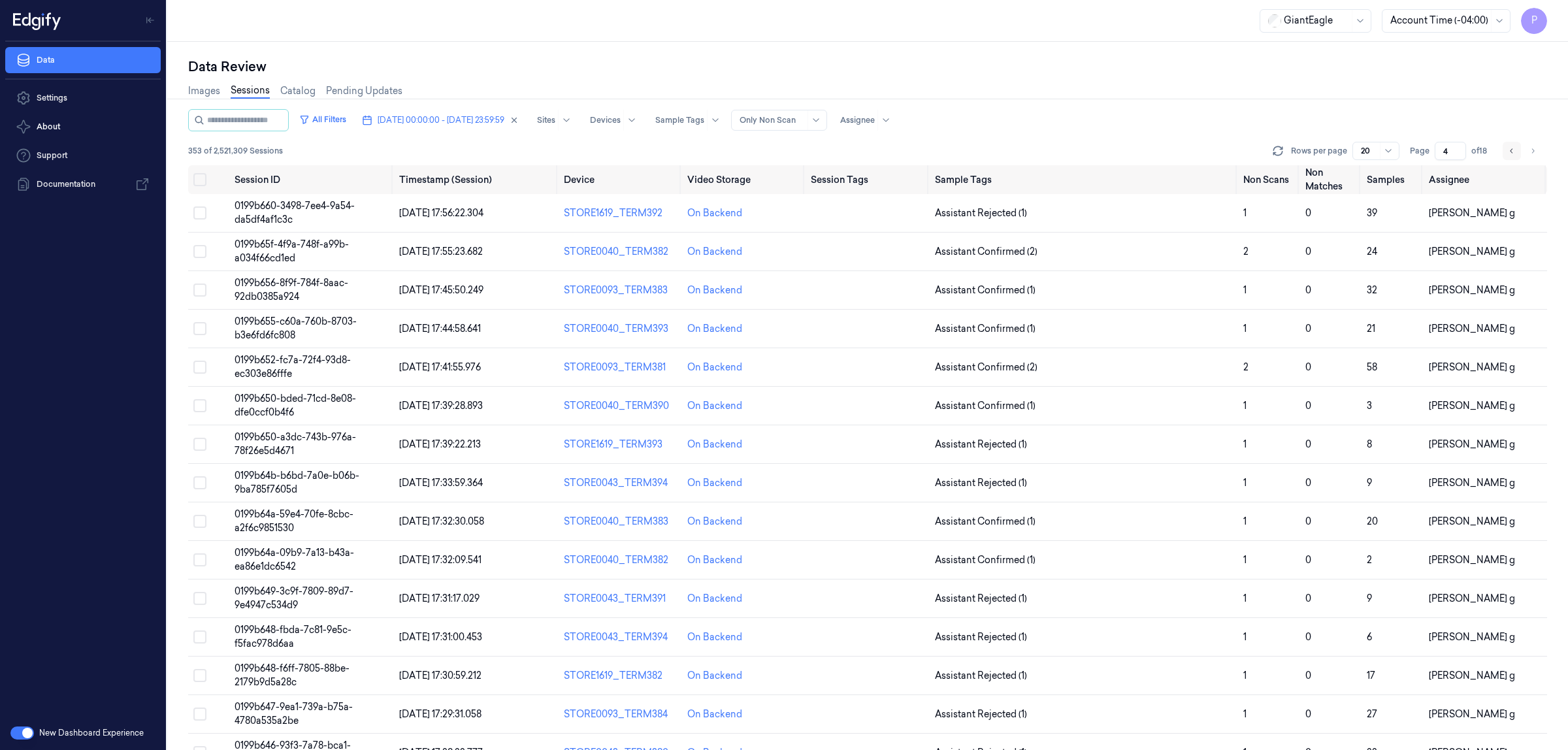
click at [1514, 150] on icon "Go to previous page" at bounding box center [1512, 150] width 8 height 10
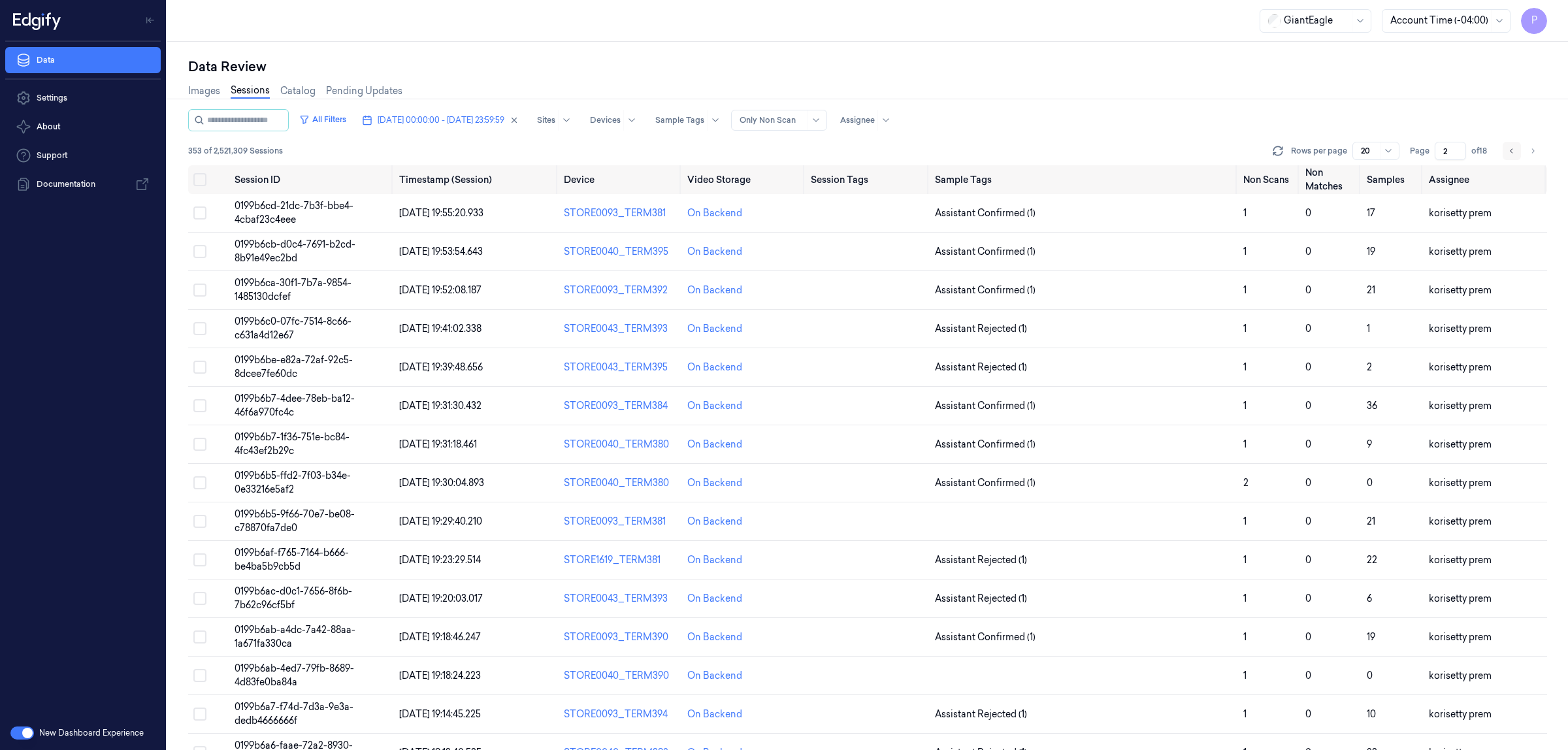
click at [1514, 150] on icon "Go to previous page" at bounding box center [1512, 150] width 8 height 10
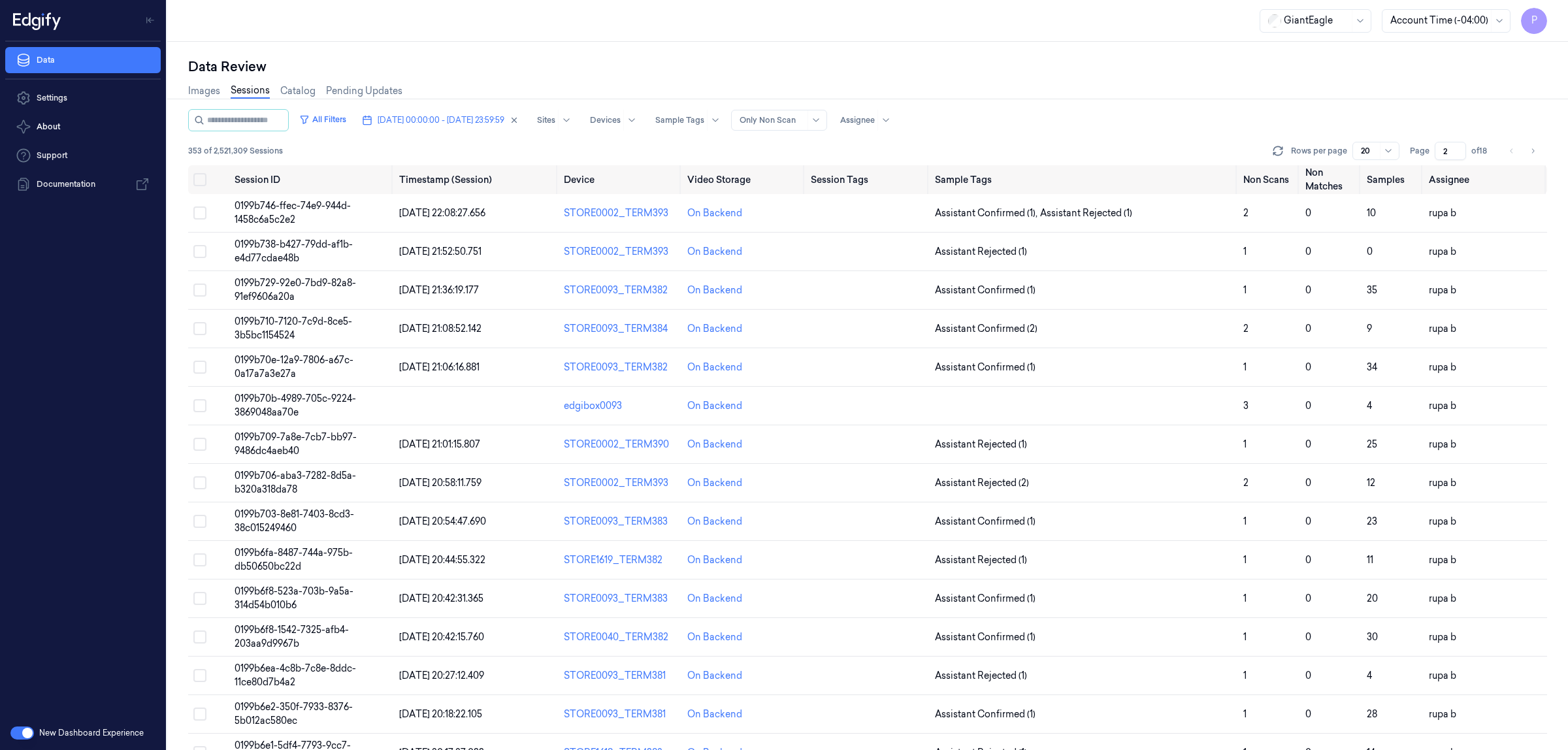
type input "1"
click at [1331, 109] on div "All Filters 05/10/2025 00:00:00 - 05/10/2025 23:59:59 Sites Devices Sample Tags…" at bounding box center [867, 120] width 1359 height 22
